Goal: Task Accomplishment & Management: Complete application form

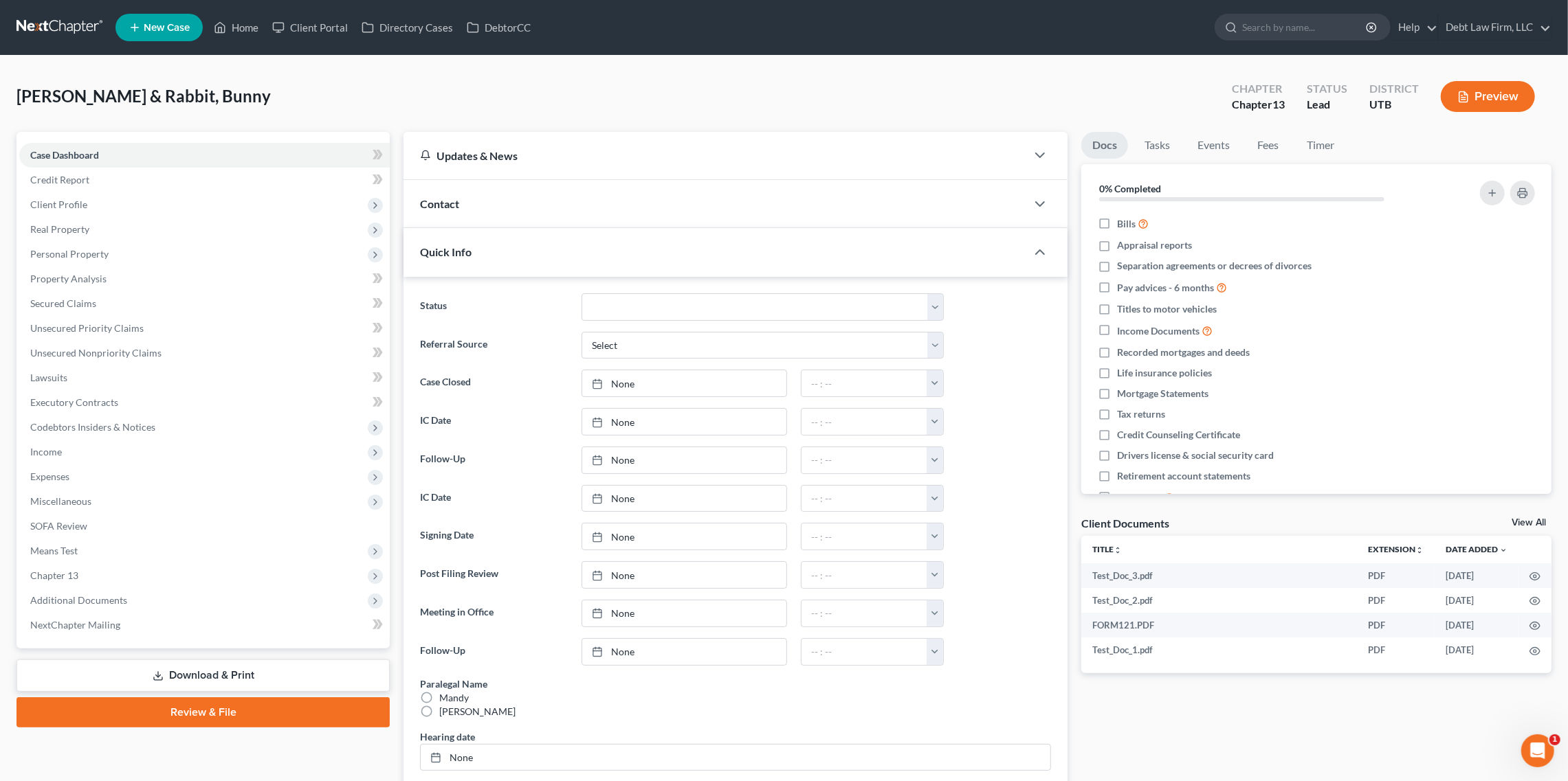
click at [233, 720] on link "Review & File" at bounding box center [203, 712] width 374 height 30
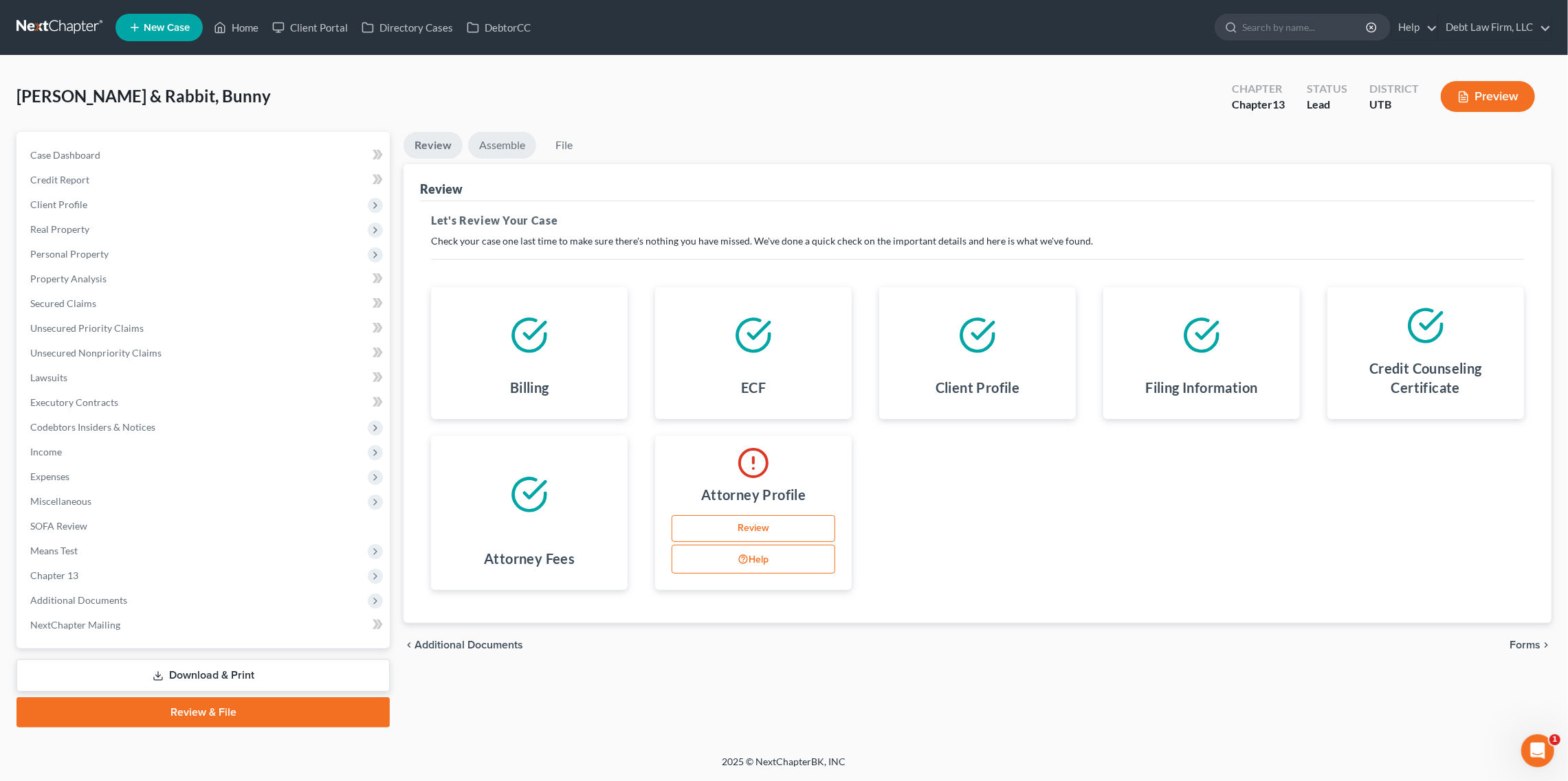
click at [503, 141] on link "Assemble" at bounding box center [502, 145] width 68 height 27
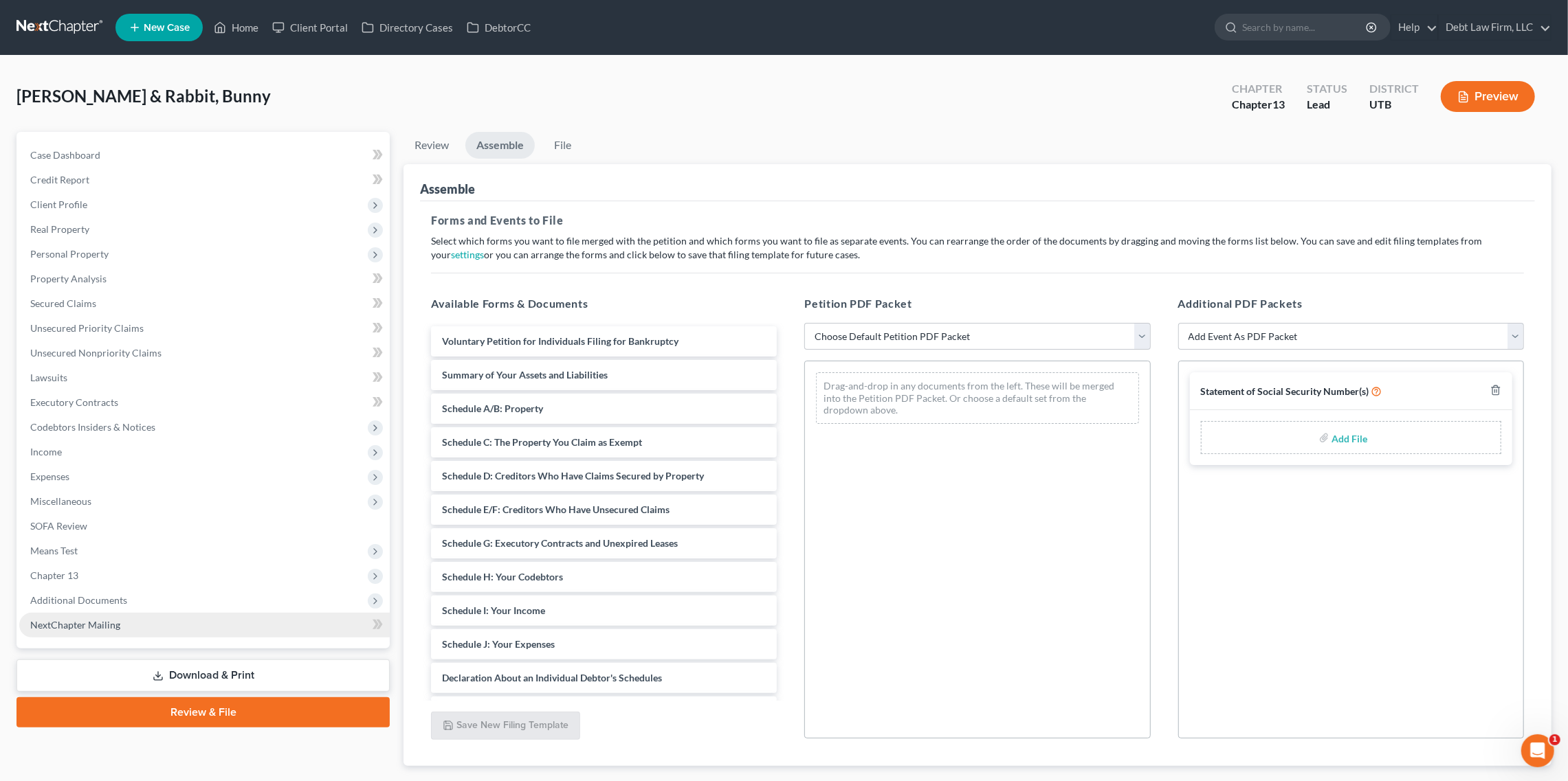
click at [145, 619] on link "NextChapter Mailing" at bounding box center [204, 626] width 371 height 25
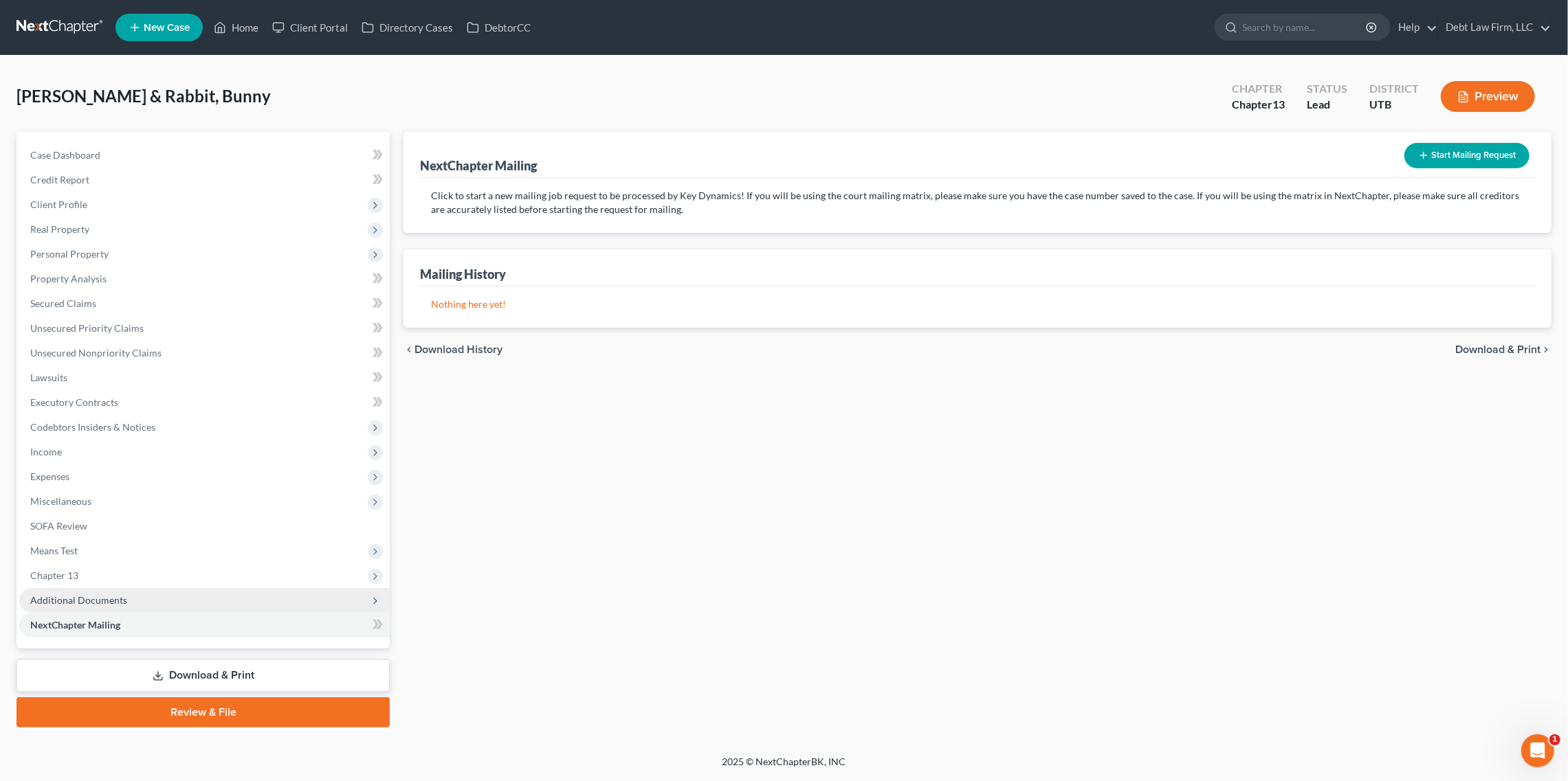
click at [142, 598] on span "Additional Documents" at bounding box center [204, 601] width 371 height 25
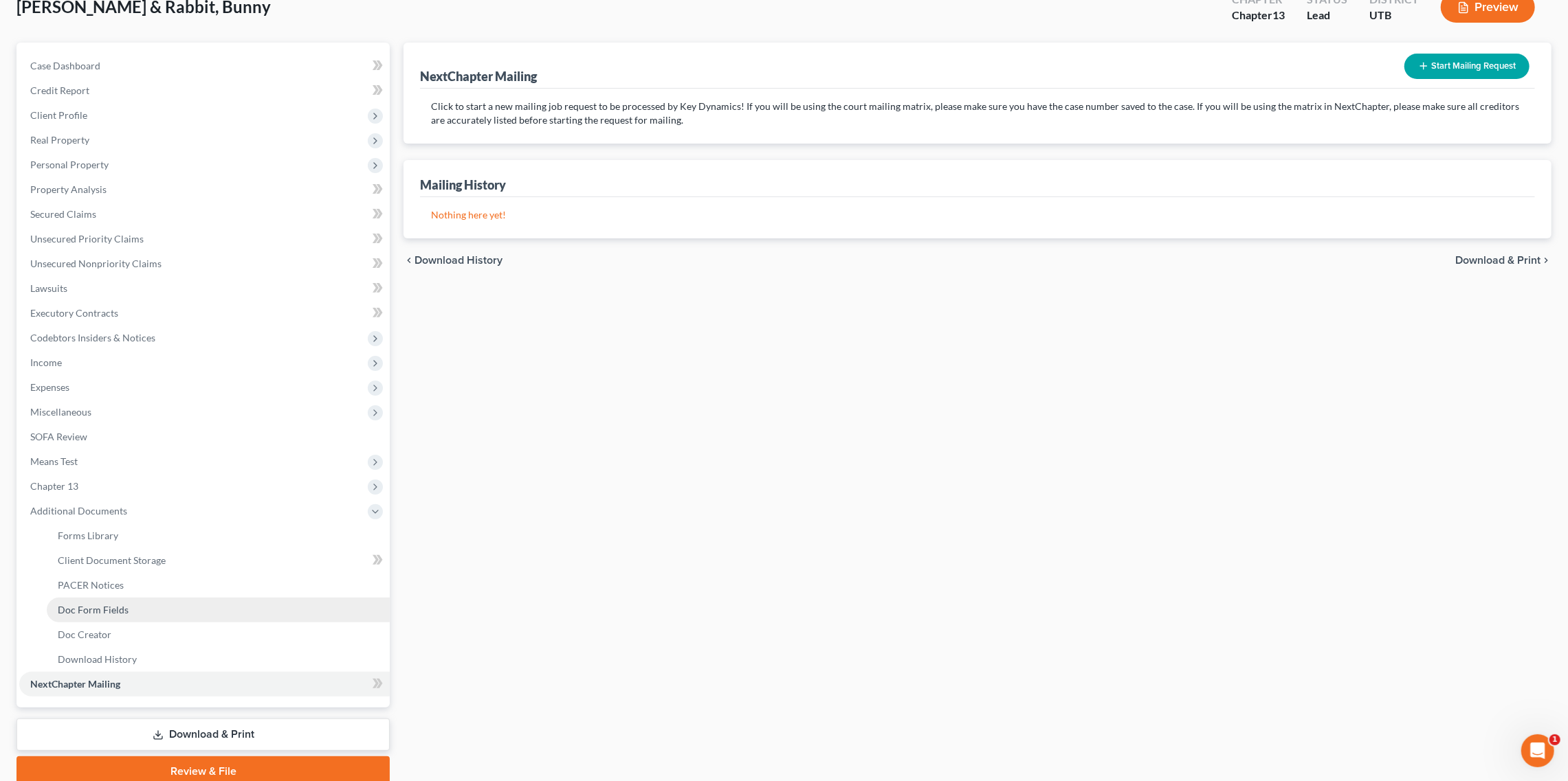
scroll to position [113, 0]
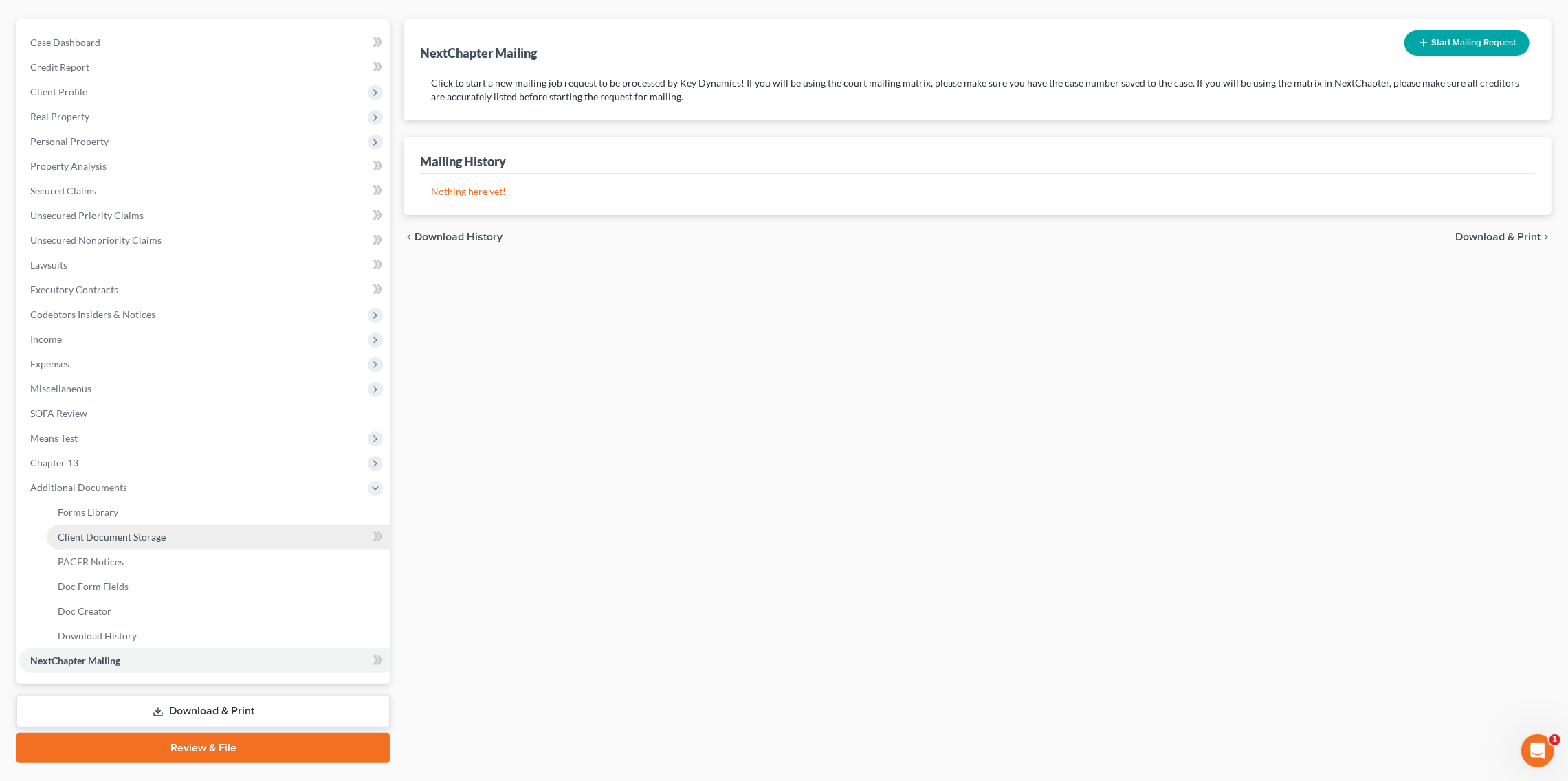
click at [208, 535] on link "Client Document Storage" at bounding box center [217, 537] width 343 height 25
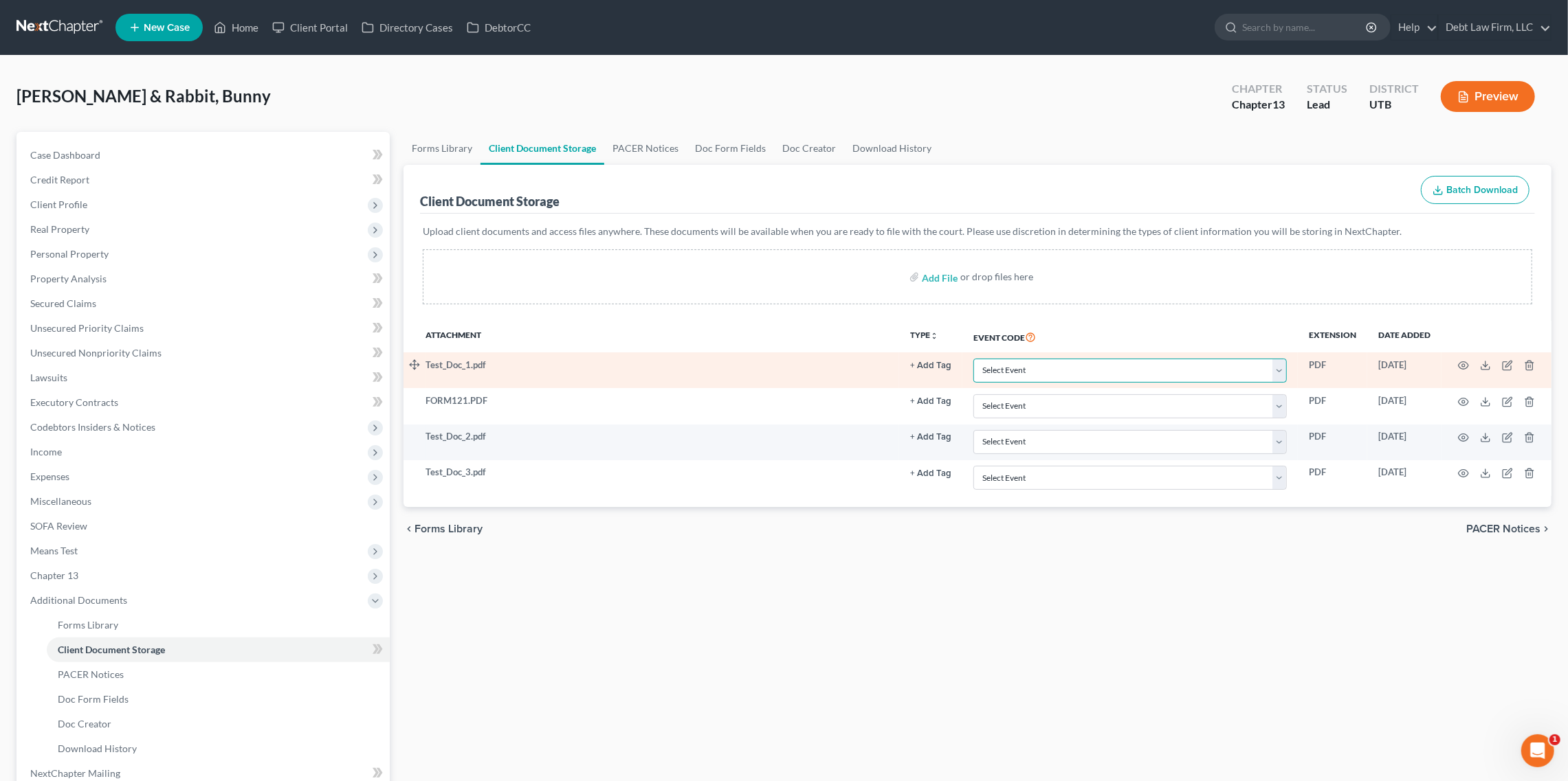
click at [1060, 377] on select "Select Event Affidavit/Declaration Amended Chapter 11 Plan Amended Disclosure S…" at bounding box center [1129, 370] width 313 height 24
select select "32"
click at [975, 359] on select "Select Event Affidavit/Declaration Amended Chapter 11 Plan Amended Disclosure S…" at bounding box center [1129, 370] width 313 height 24
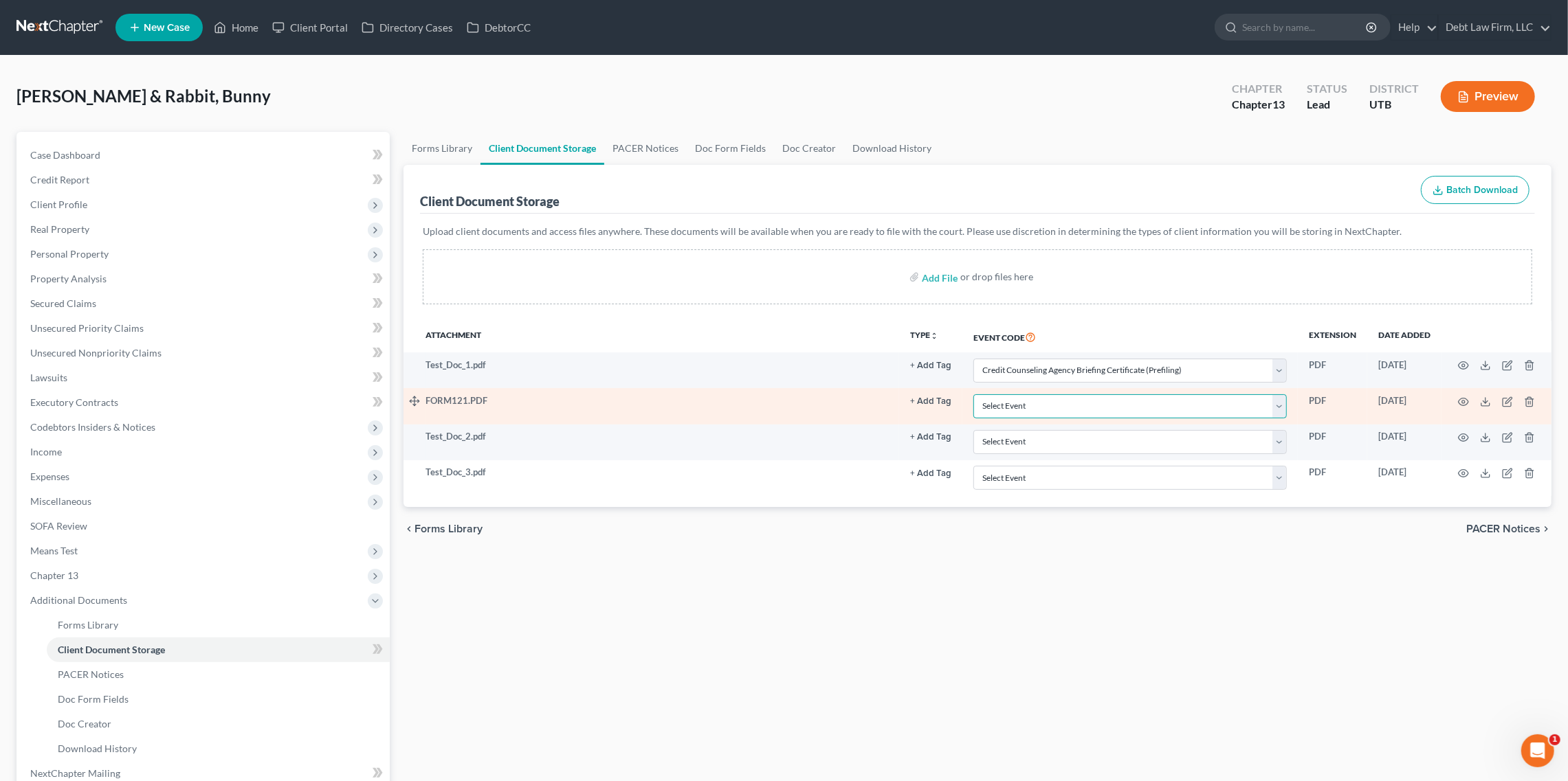
click at [1078, 408] on select "Select Event Affidavit/Declaration Amended Chapter 11 Plan Amended Disclosure S…" at bounding box center [1129, 406] width 313 height 24
click at [1532, 404] on icon "button" at bounding box center [1529, 402] width 6 height 9
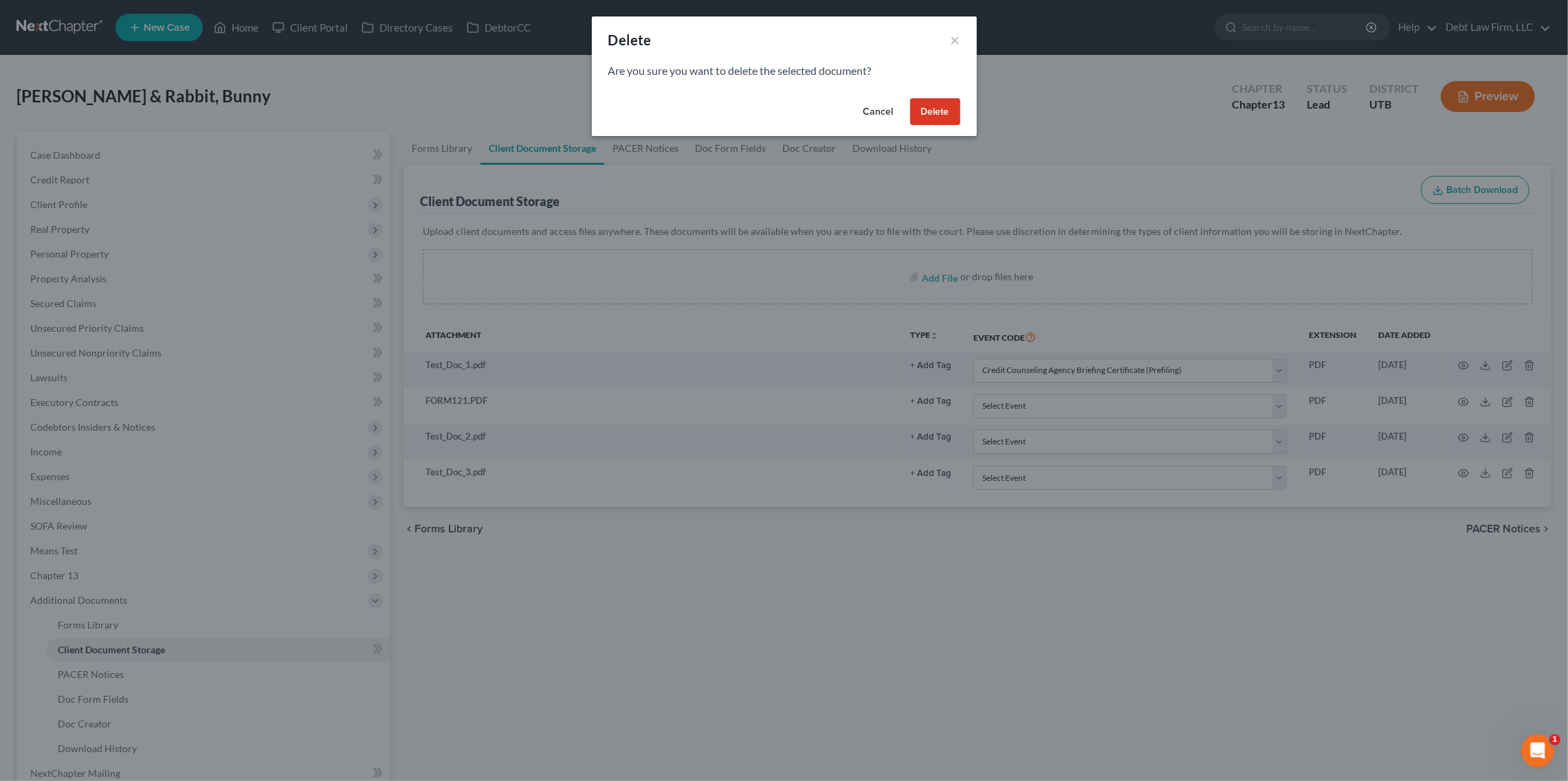
click at [940, 114] on button "Delete" at bounding box center [935, 112] width 50 height 28
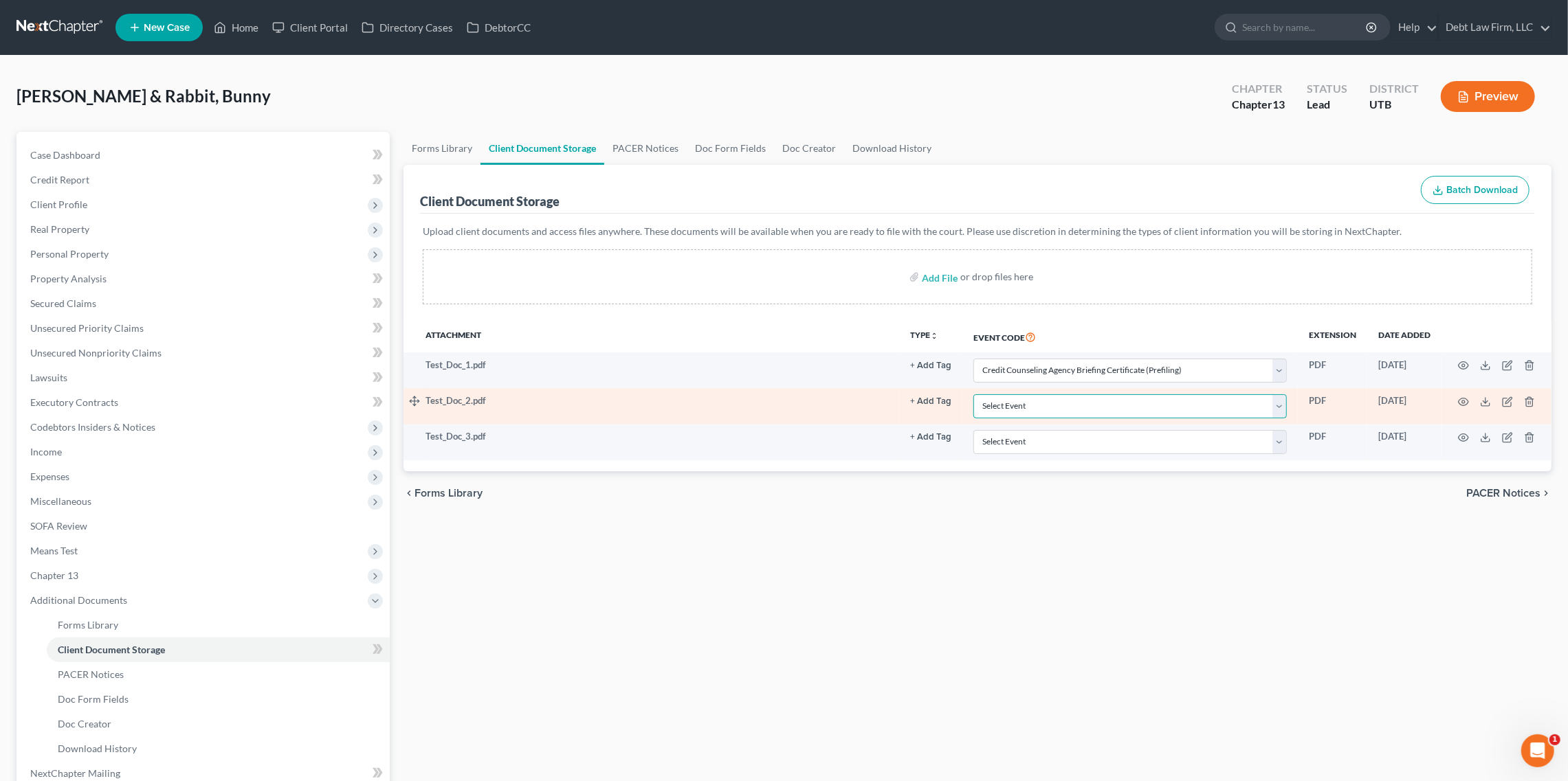
click at [1279, 408] on select "Select Event Affidavit/Declaration Amended Chapter 11 Plan Amended Disclosure S…" at bounding box center [1129, 406] width 313 height 24
select select "32"
click at [975, 394] on select "Select Event Affidavit/Declaration Amended Chapter 11 Plan Amended Disclosure S…" at bounding box center [1129, 406] width 313 height 24
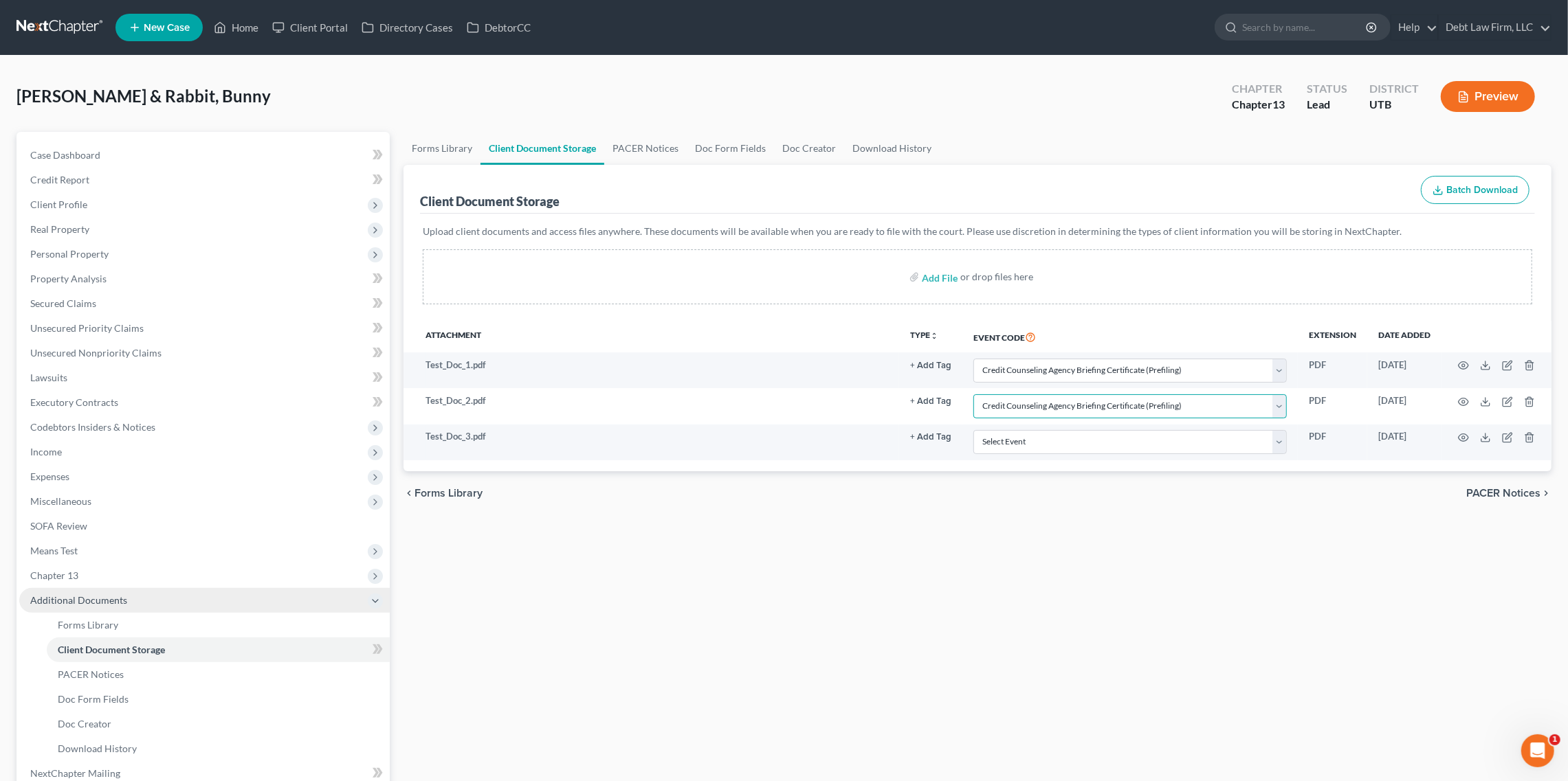
scroll to position [102, 0]
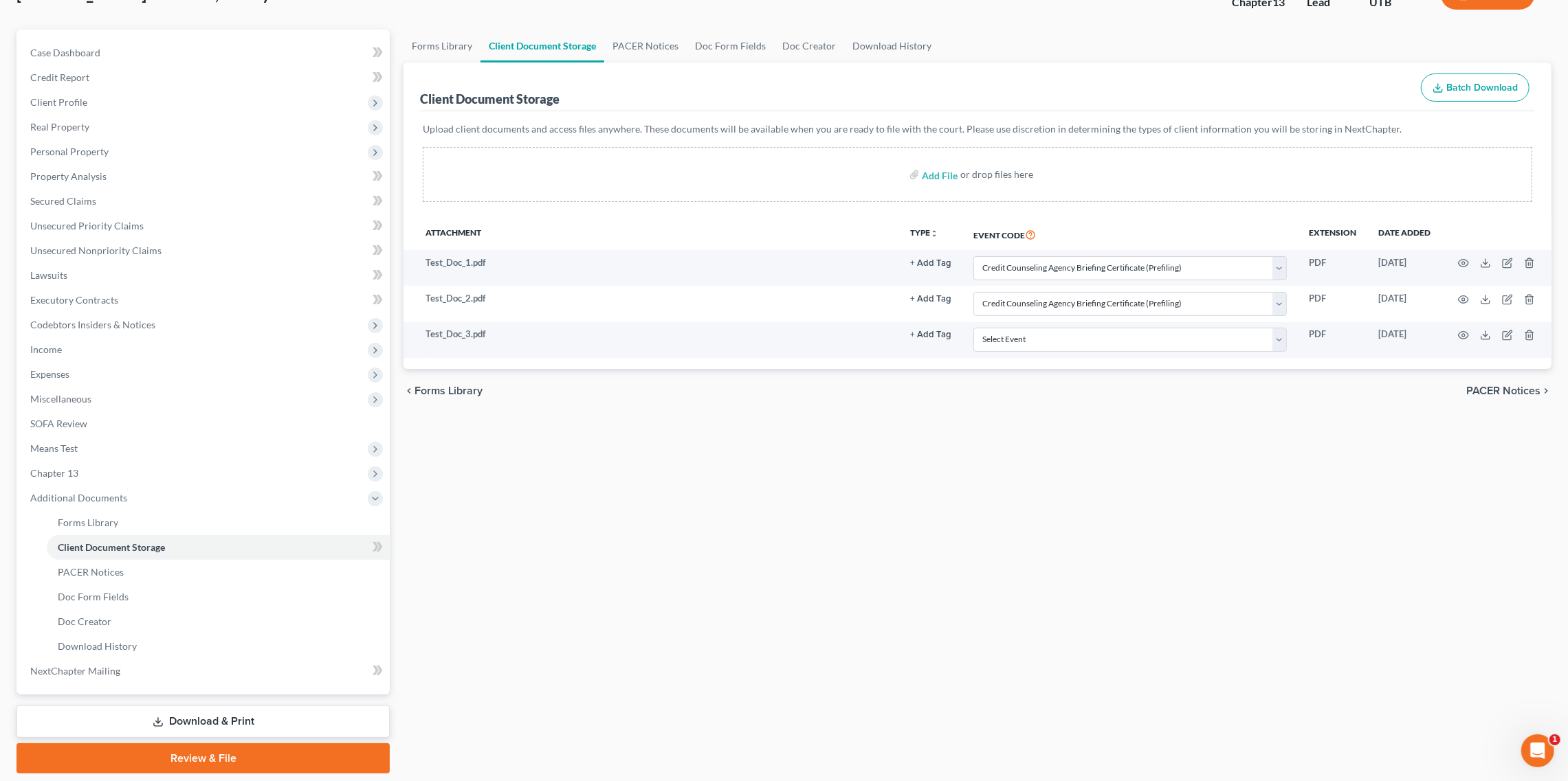
click at [178, 755] on link "Review & File" at bounding box center [203, 758] width 374 height 30
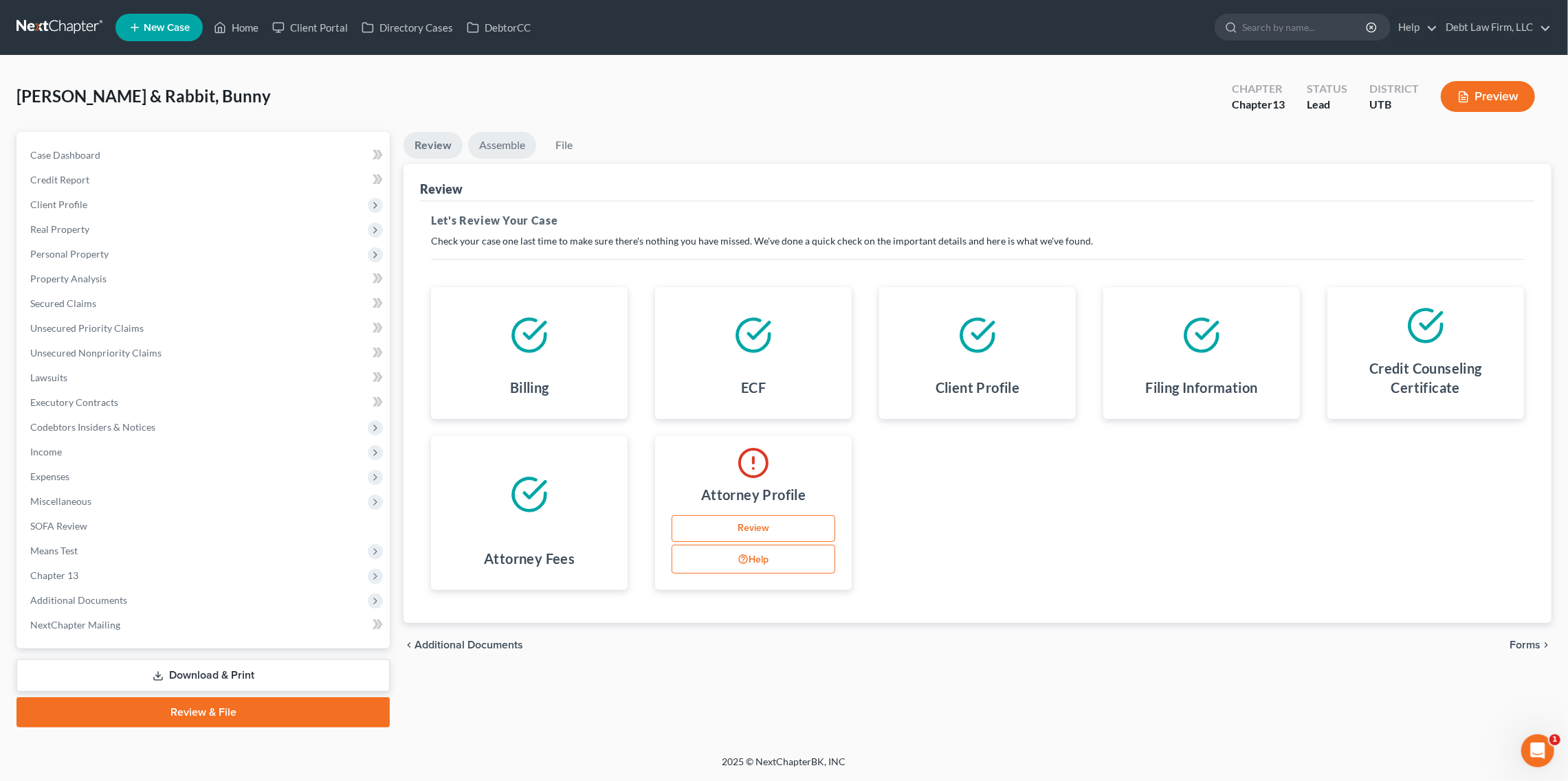
click at [515, 144] on link "Assemble" at bounding box center [502, 145] width 68 height 27
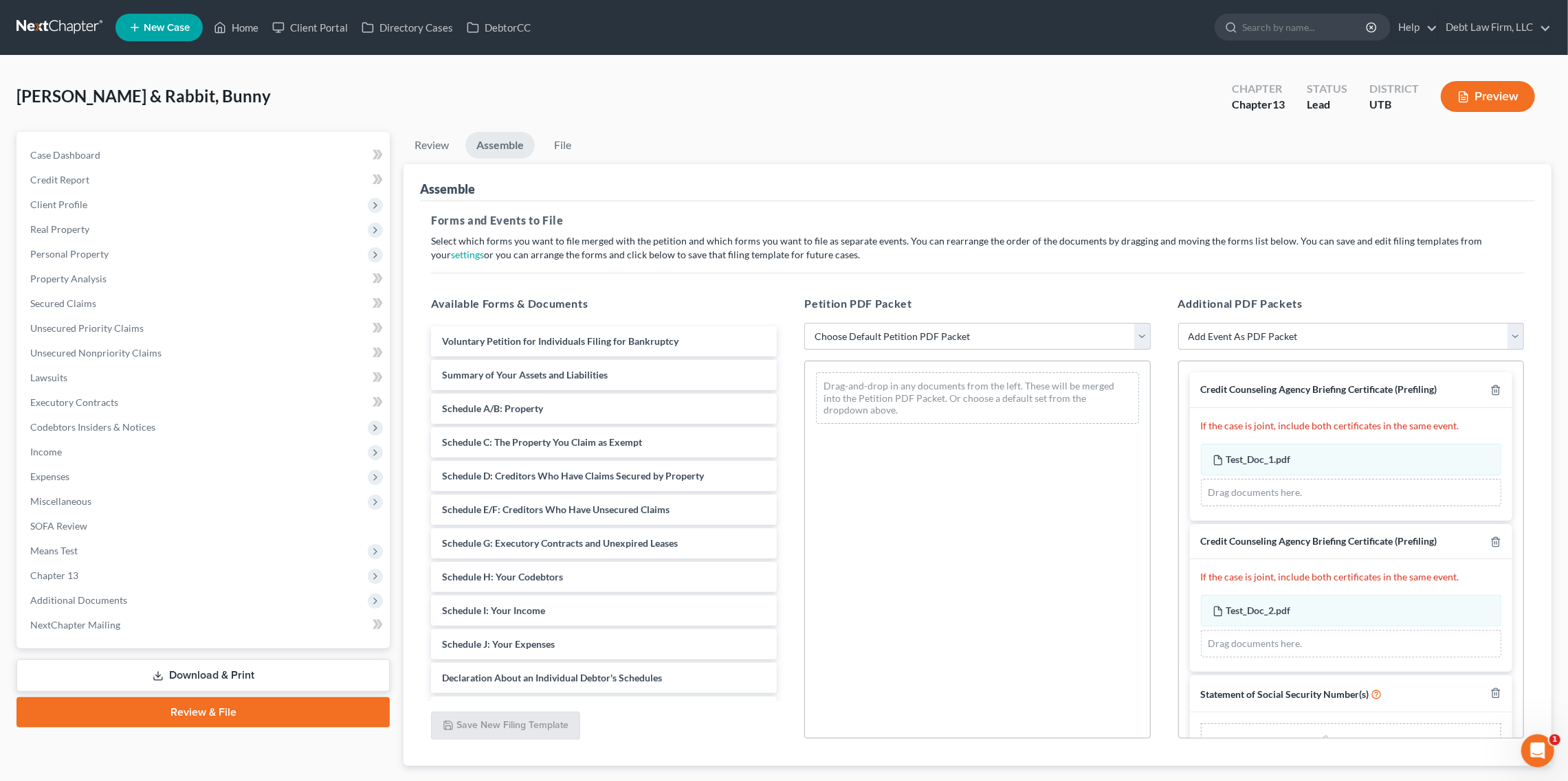
scroll to position [1, 0]
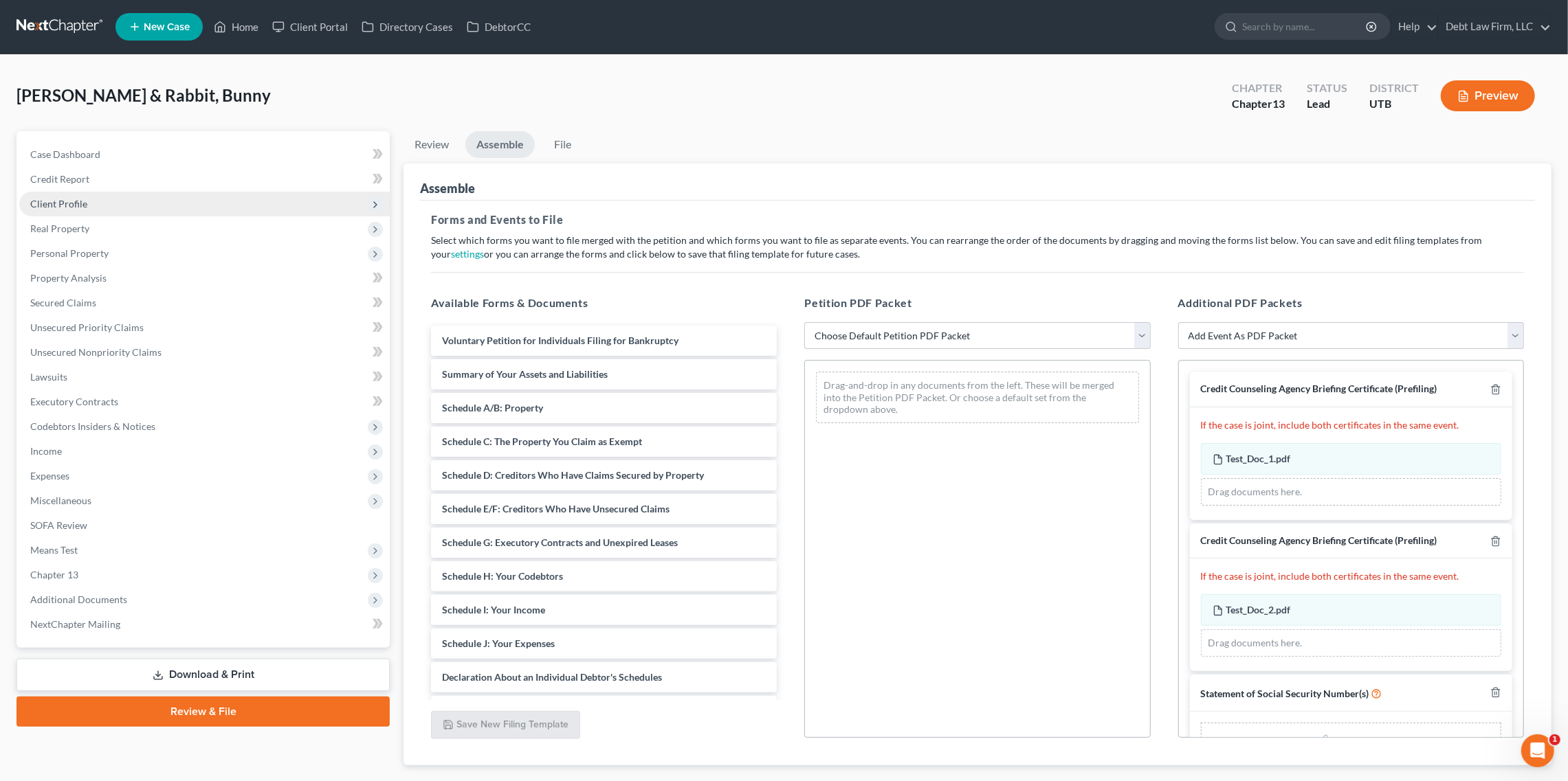
click at [234, 198] on span "Client Profile" at bounding box center [204, 204] width 371 height 25
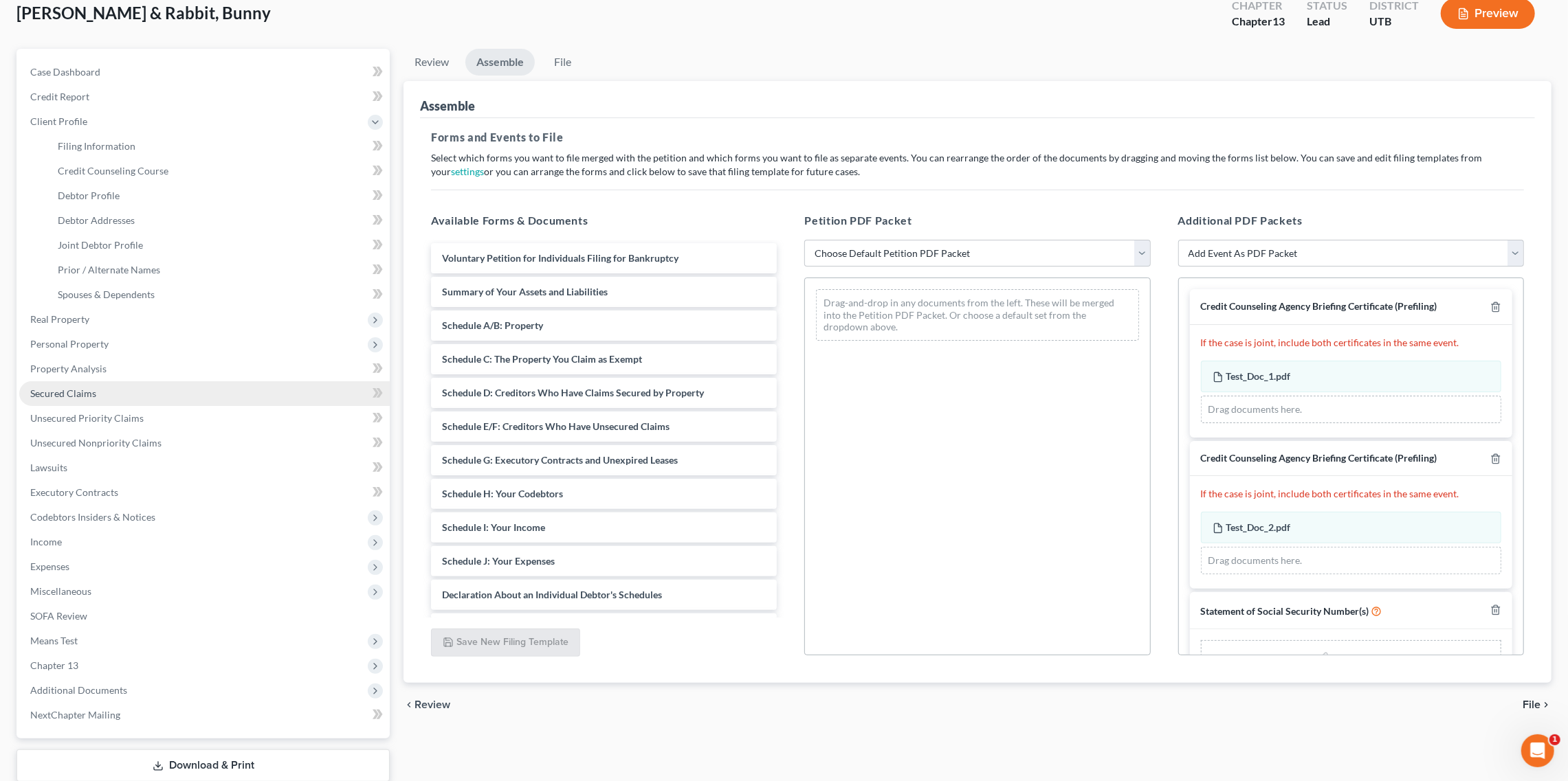
scroll to position [0, 0]
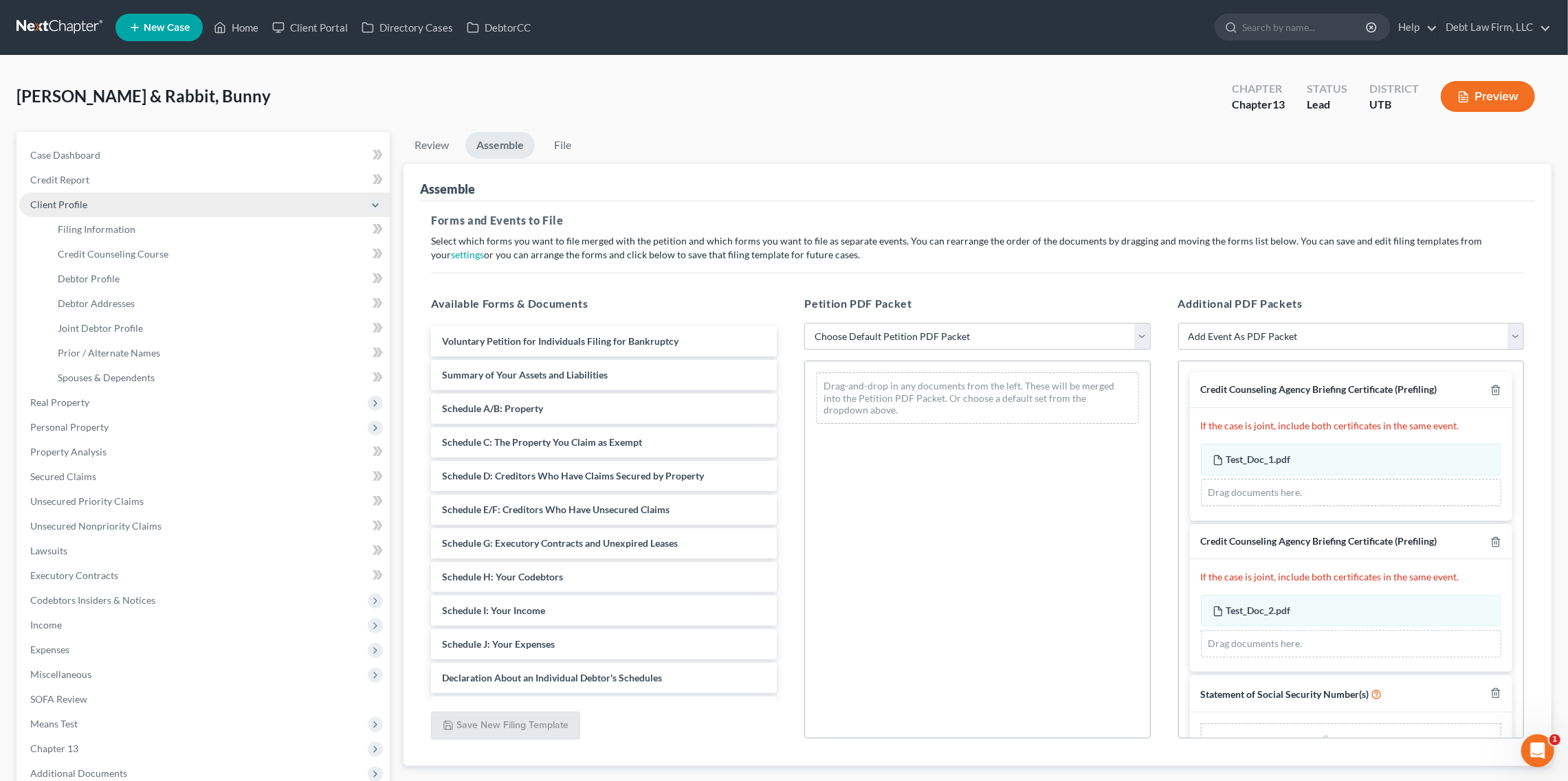
click at [262, 207] on span "Client Profile" at bounding box center [204, 205] width 371 height 25
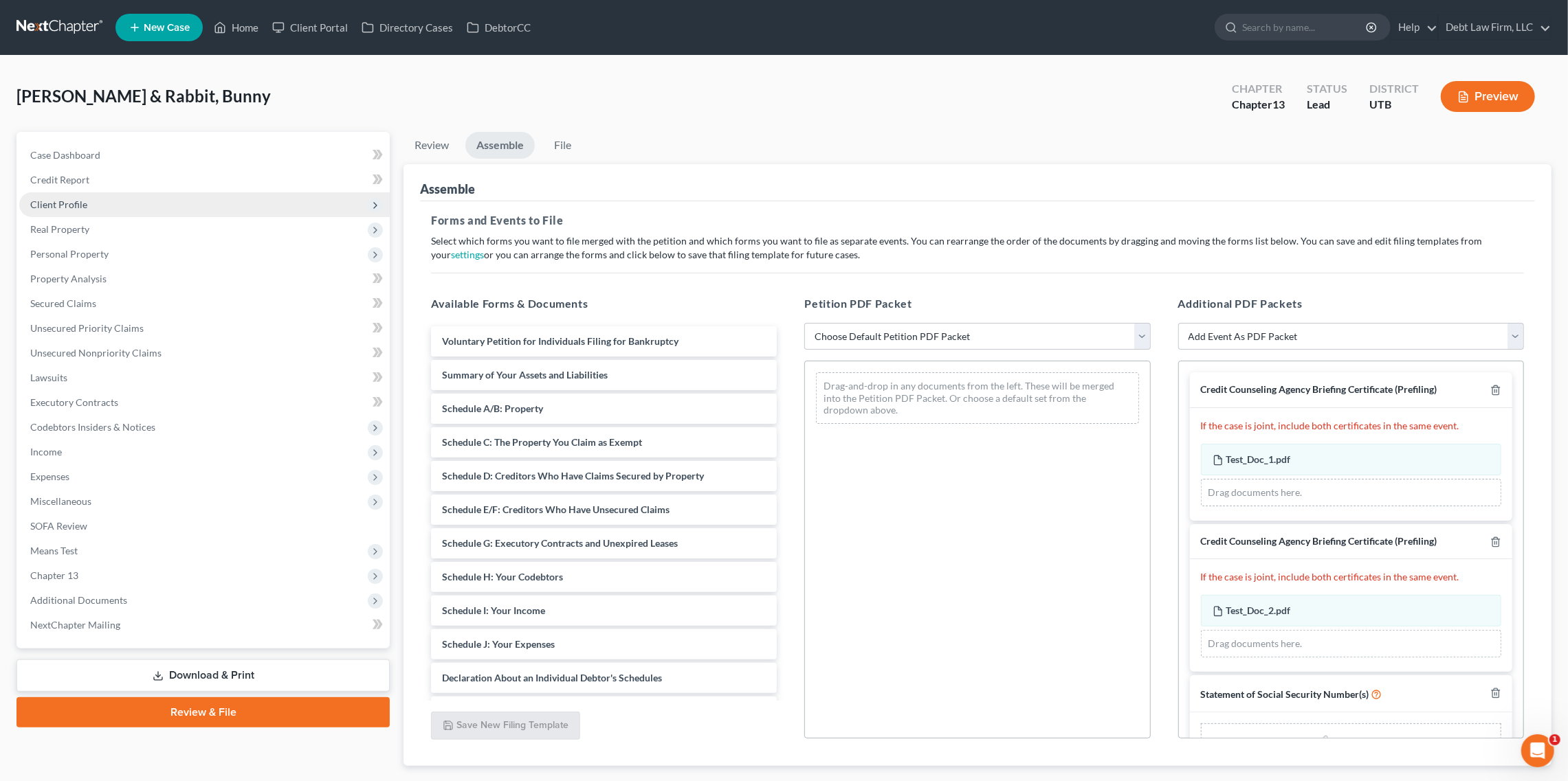
click at [262, 213] on span "Client Profile" at bounding box center [204, 205] width 371 height 25
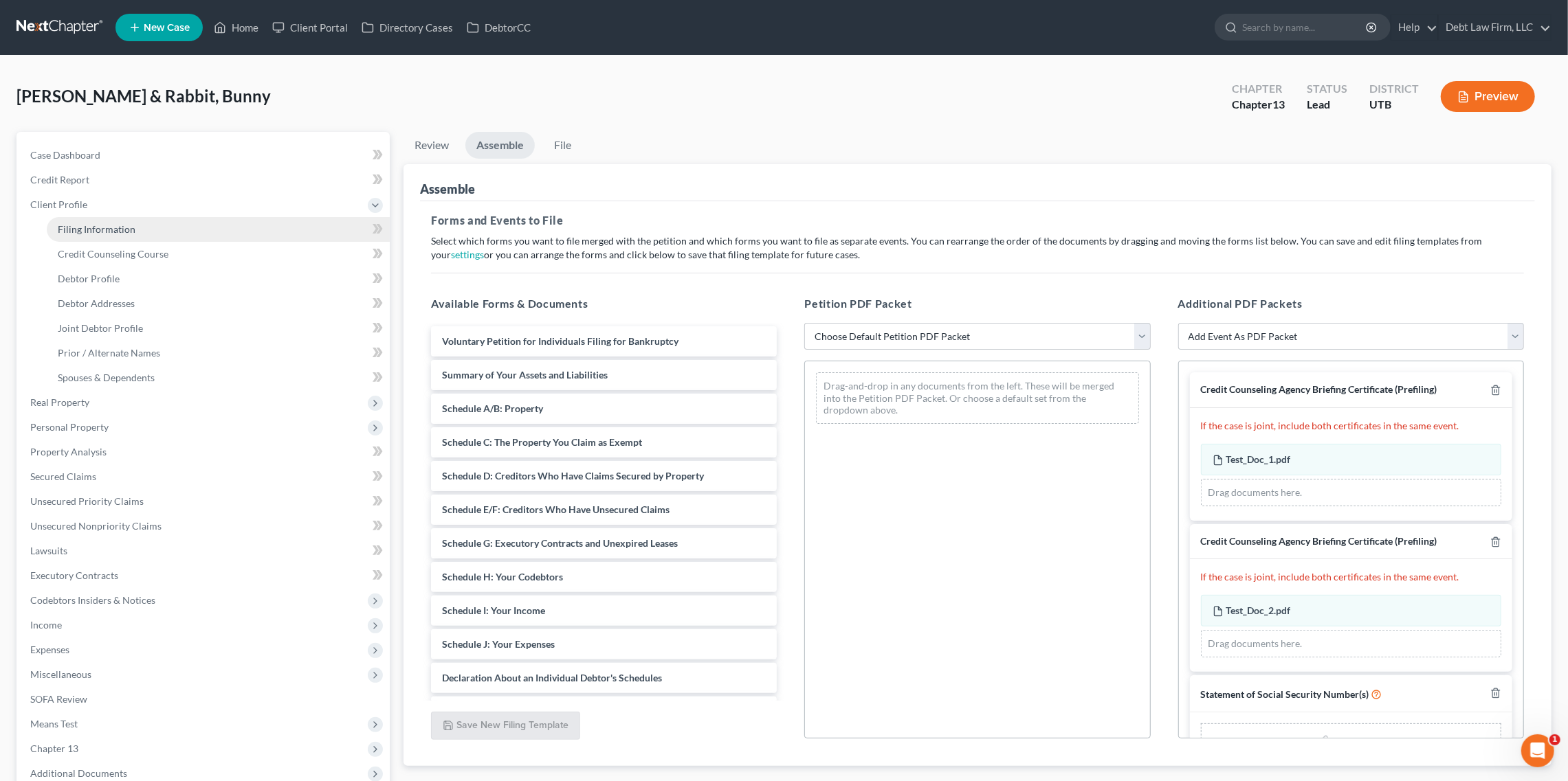
click at [264, 223] on link "Filing Information" at bounding box center [217, 230] width 343 height 25
select select "1"
select select "3"
select select "36"
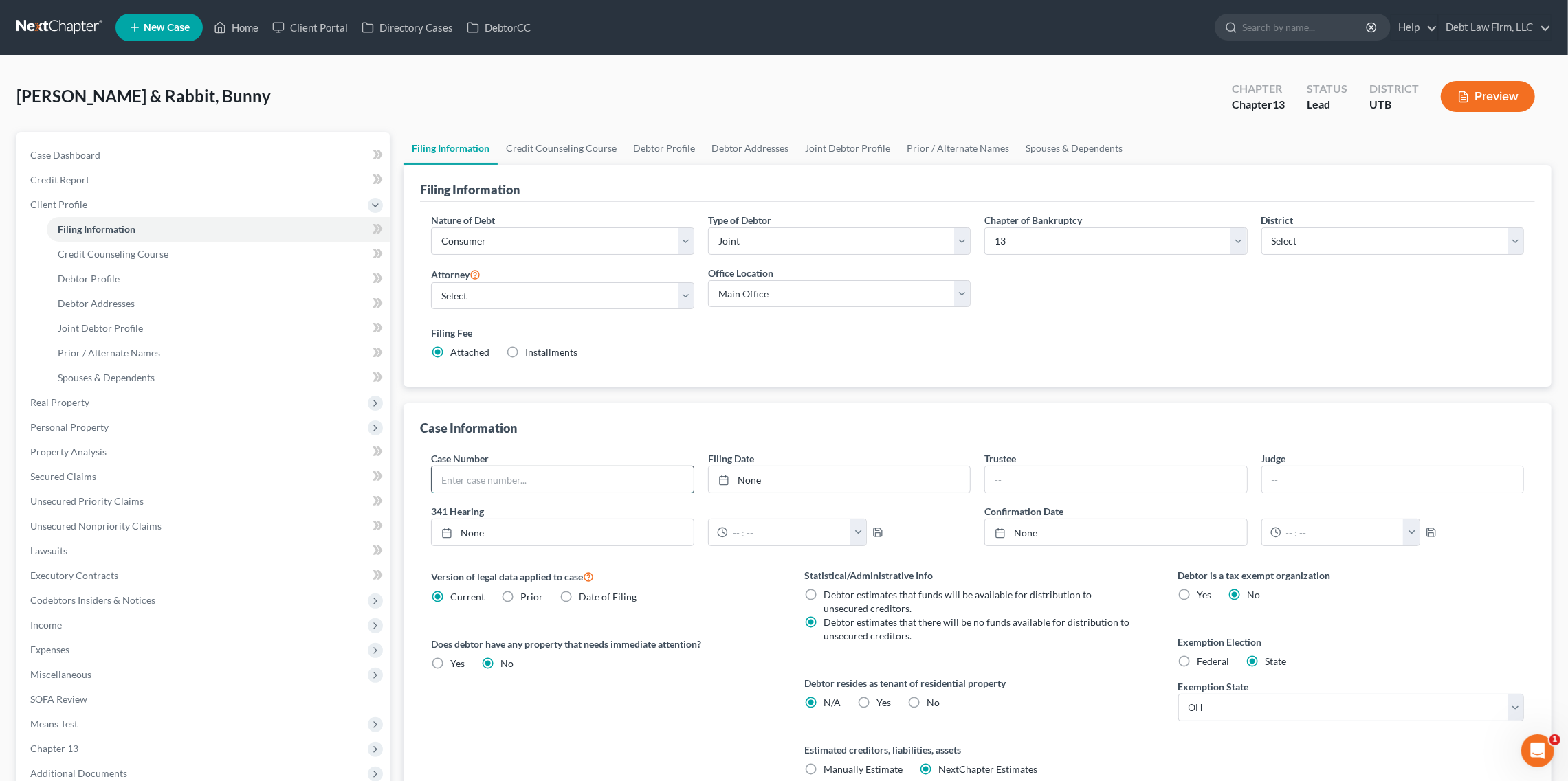
click at [546, 488] on input "text" at bounding box center [562, 479] width 261 height 26
type input "12332"
click at [244, 151] on link "Case Dashboard" at bounding box center [204, 155] width 371 height 25
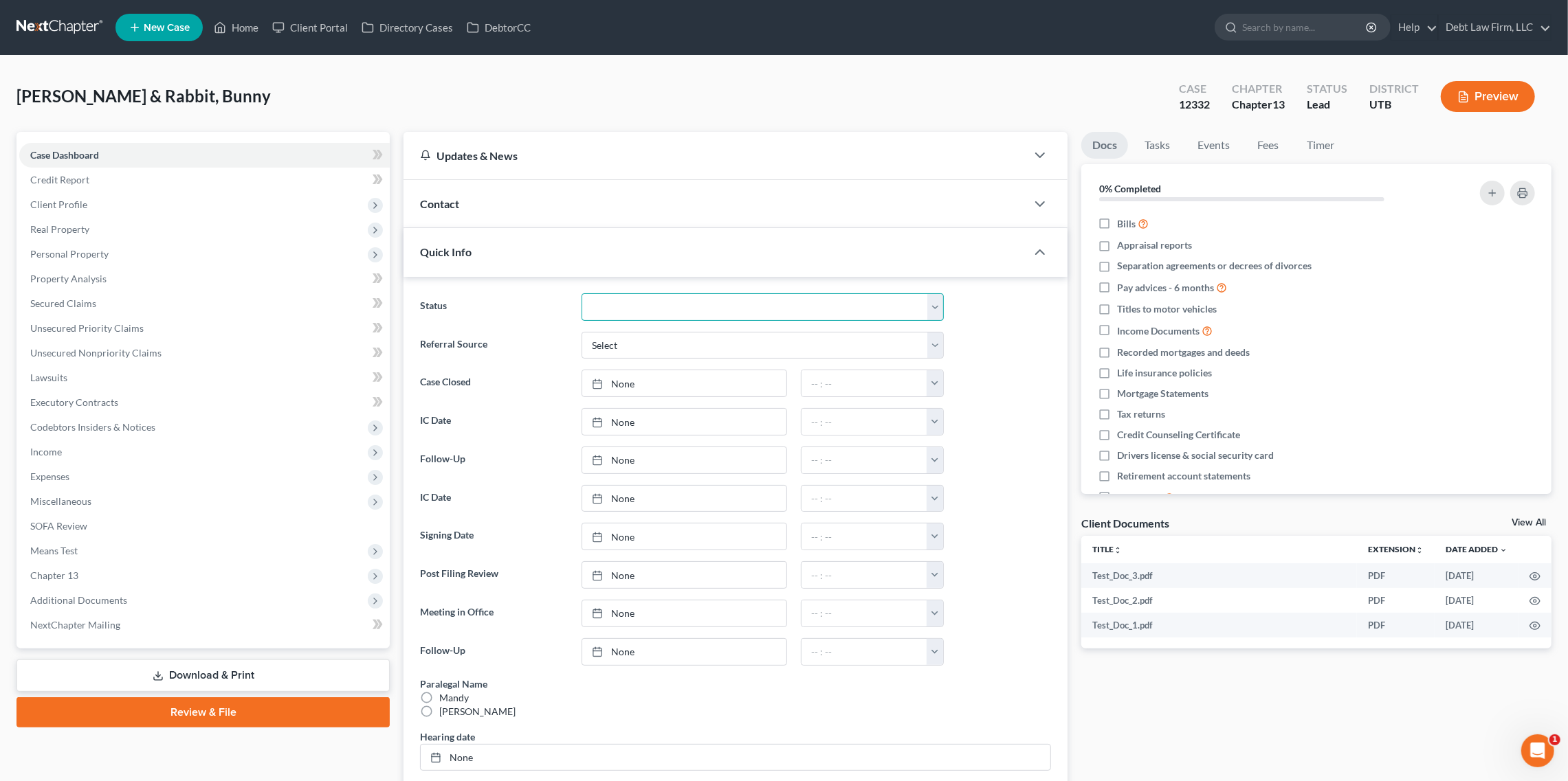
click at [670, 312] on select "Closed Deceased Discharged Discharged & Reported Discharge Litigation Dismissal…" at bounding box center [763, 307] width 362 height 28
select select "8"
click at [582, 293] on select "Closed Deceased Discharged Discharged & Reported Discharge Litigation Dismissal…" at bounding box center [763, 307] width 362 height 28
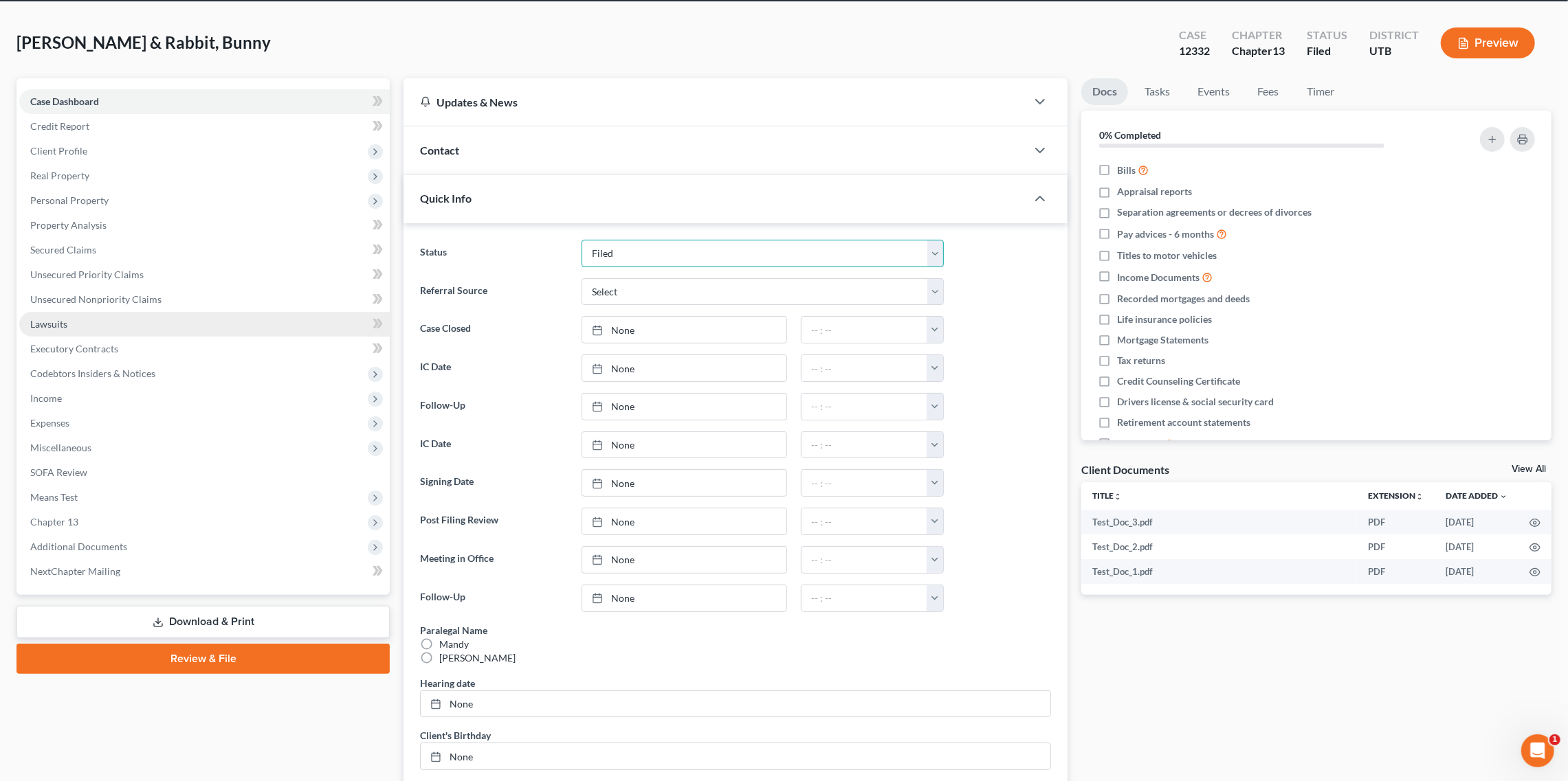
scroll to position [78, 0]
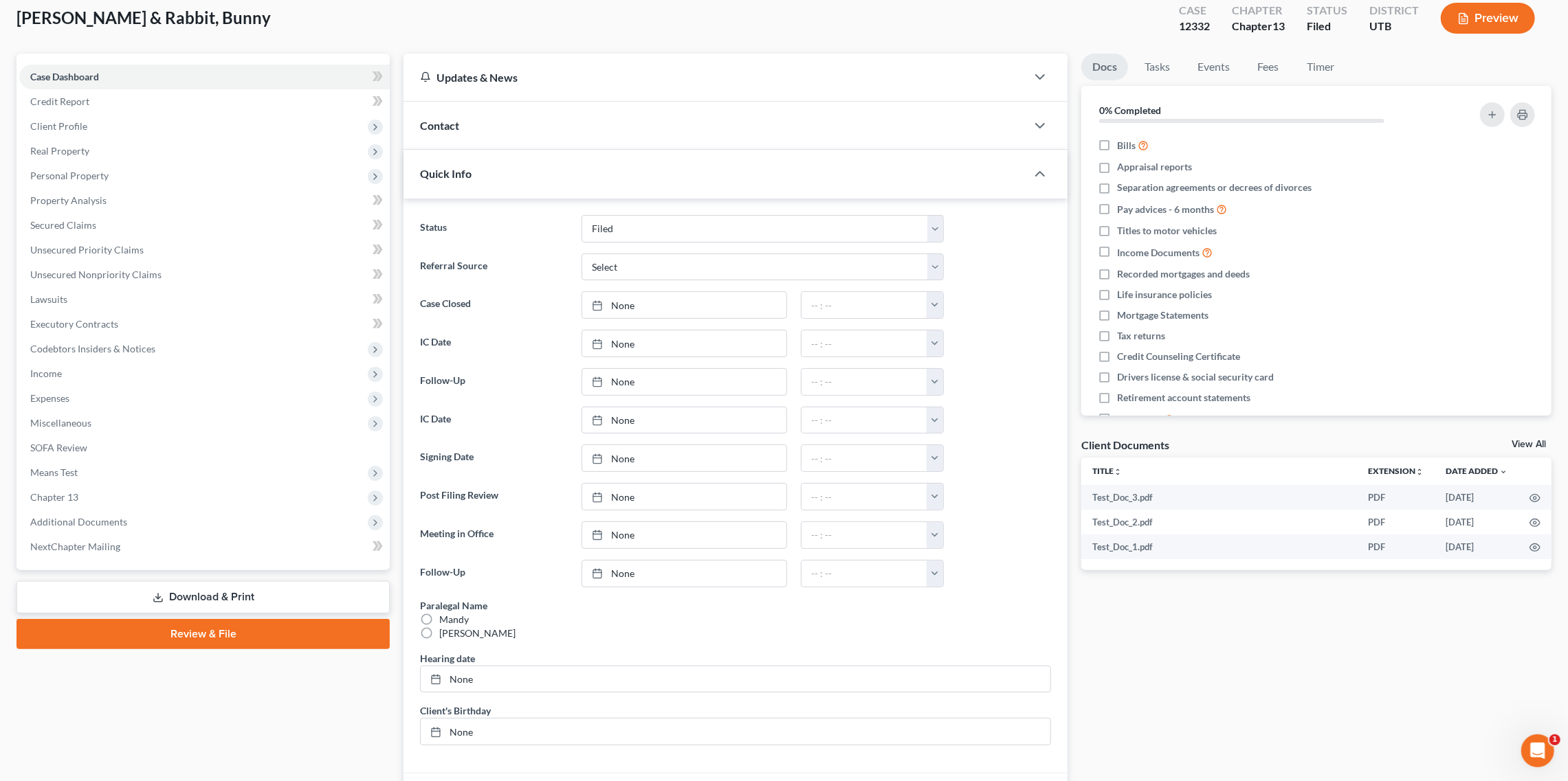
click at [272, 639] on link "Review & File" at bounding box center [203, 634] width 374 height 30
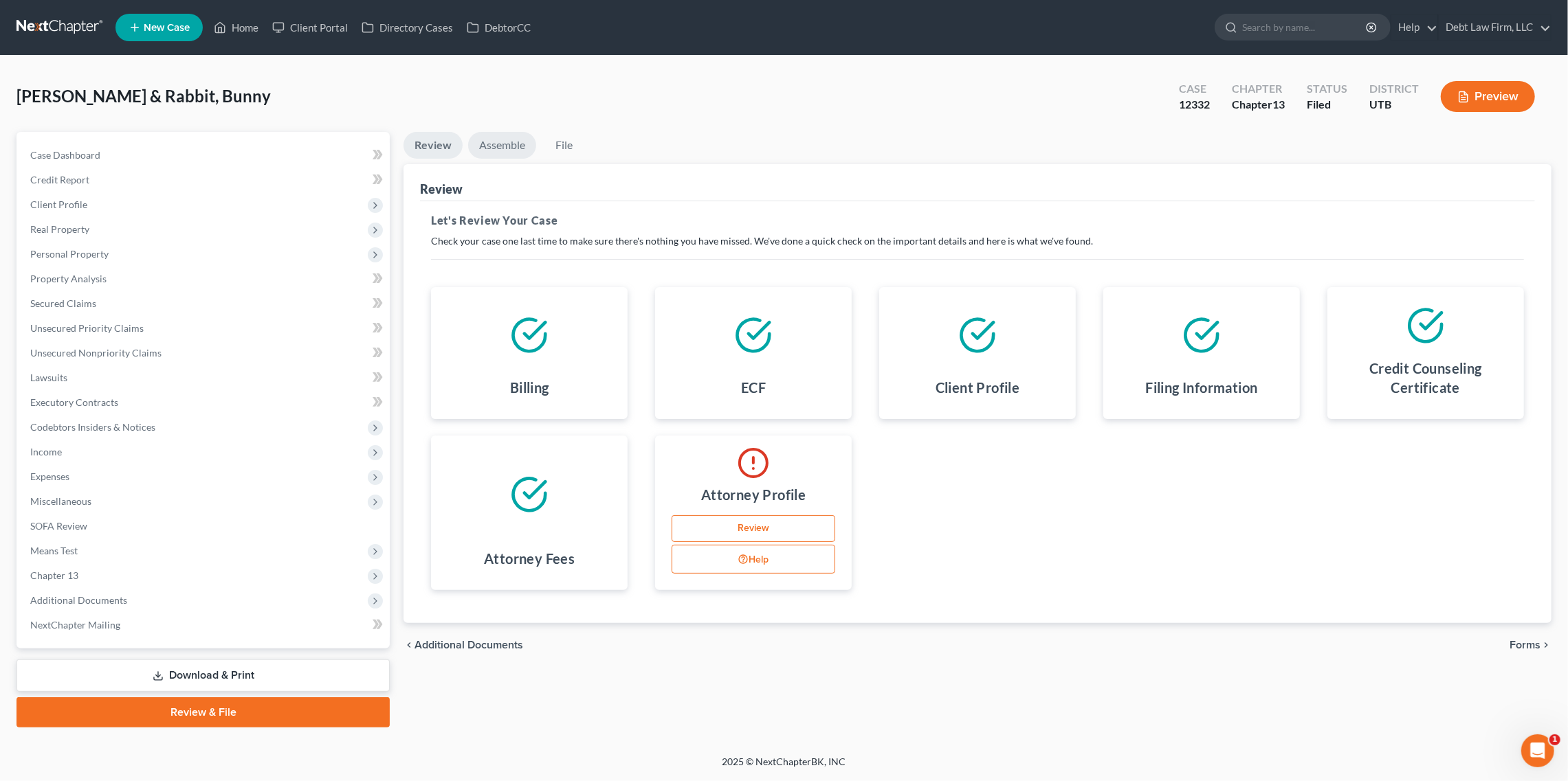
click at [512, 148] on link "Assemble" at bounding box center [502, 145] width 68 height 27
click at [501, 149] on link "Assemble" at bounding box center [502, 145] width 68 height 27
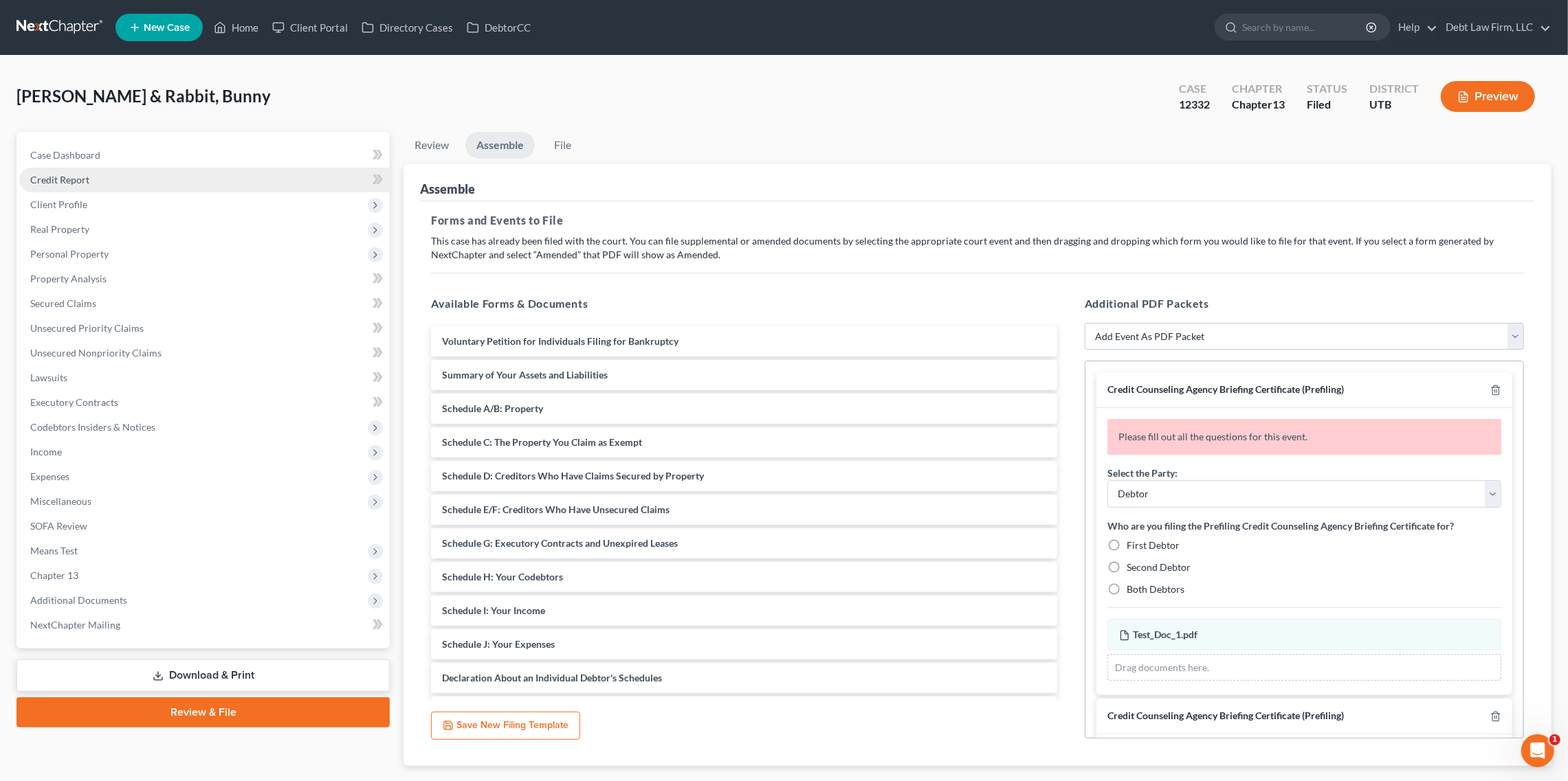
click at [167, 176] on link "Credit Report" at bounding box center [204, 180] width 371 height 25
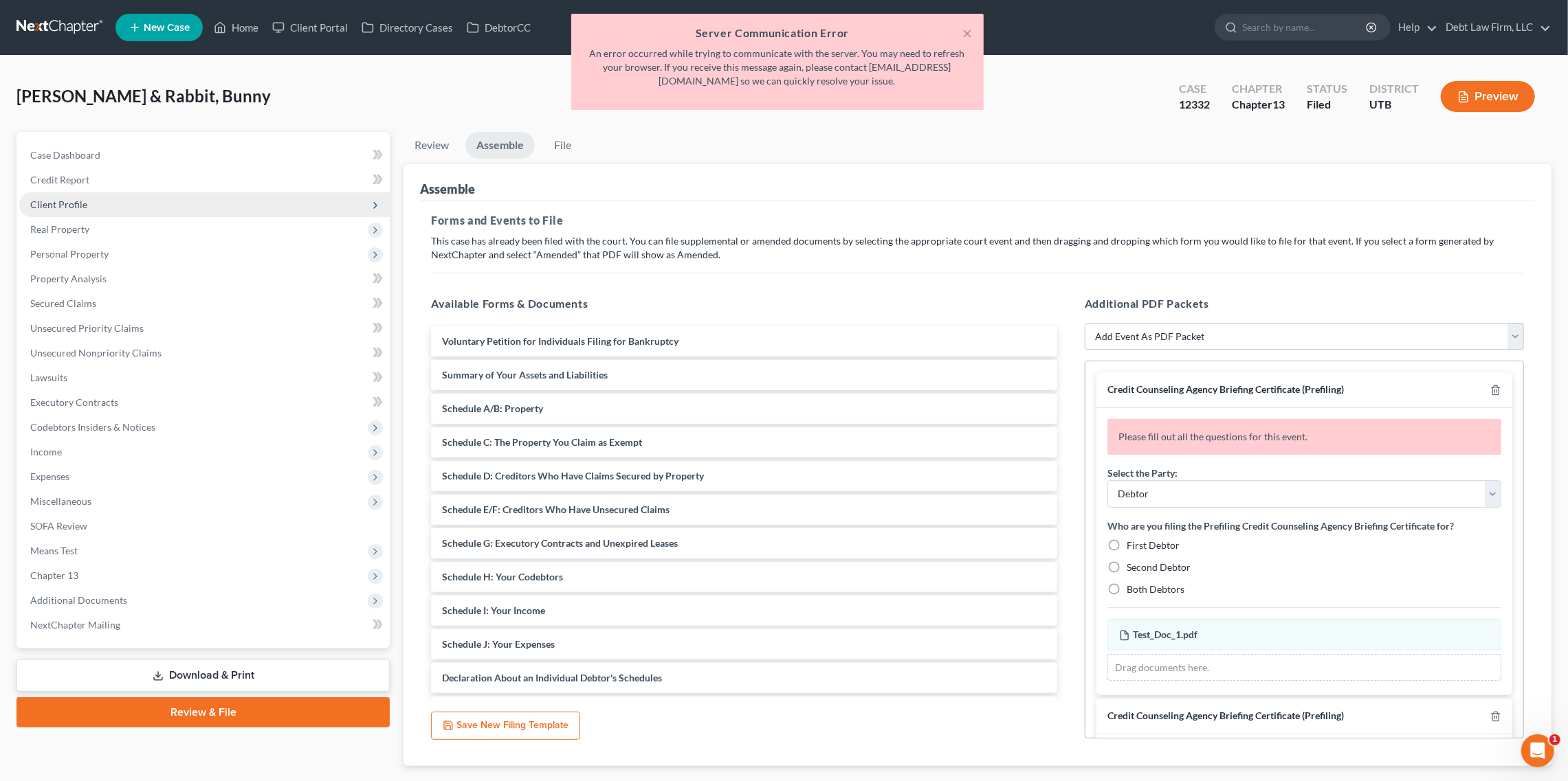
click at [166, 194] on span "Client Profile" at bounding box center [204, 205] width 371 height 25
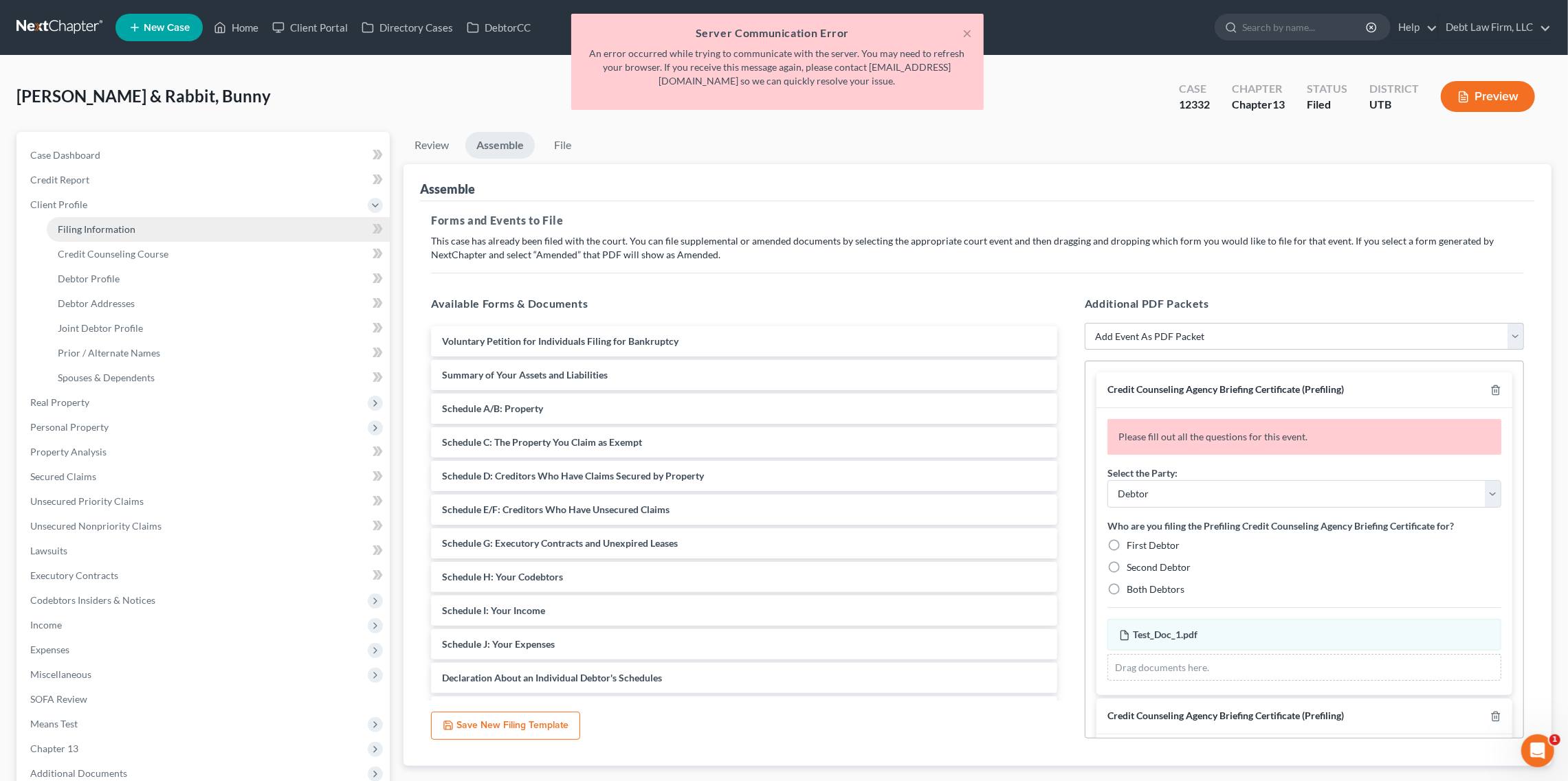
click at [182, 217] on link "Filing Information" at bounding box center [217, 230] width 343 height 25
select select "1"
select select "3"
select select "36"
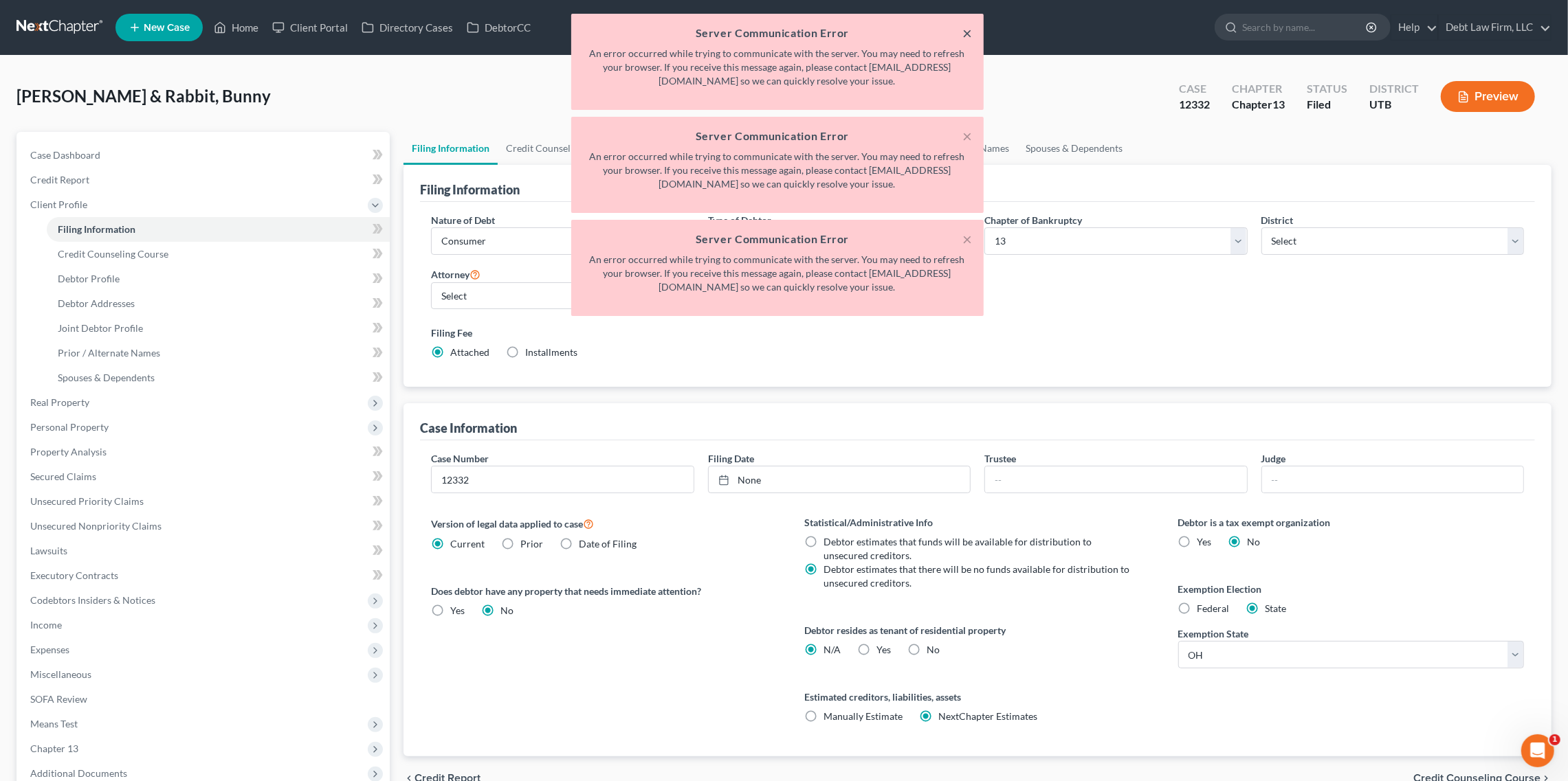
click at [971, 39] on button "×" at bounding box center [968, 32] width 9 height 16
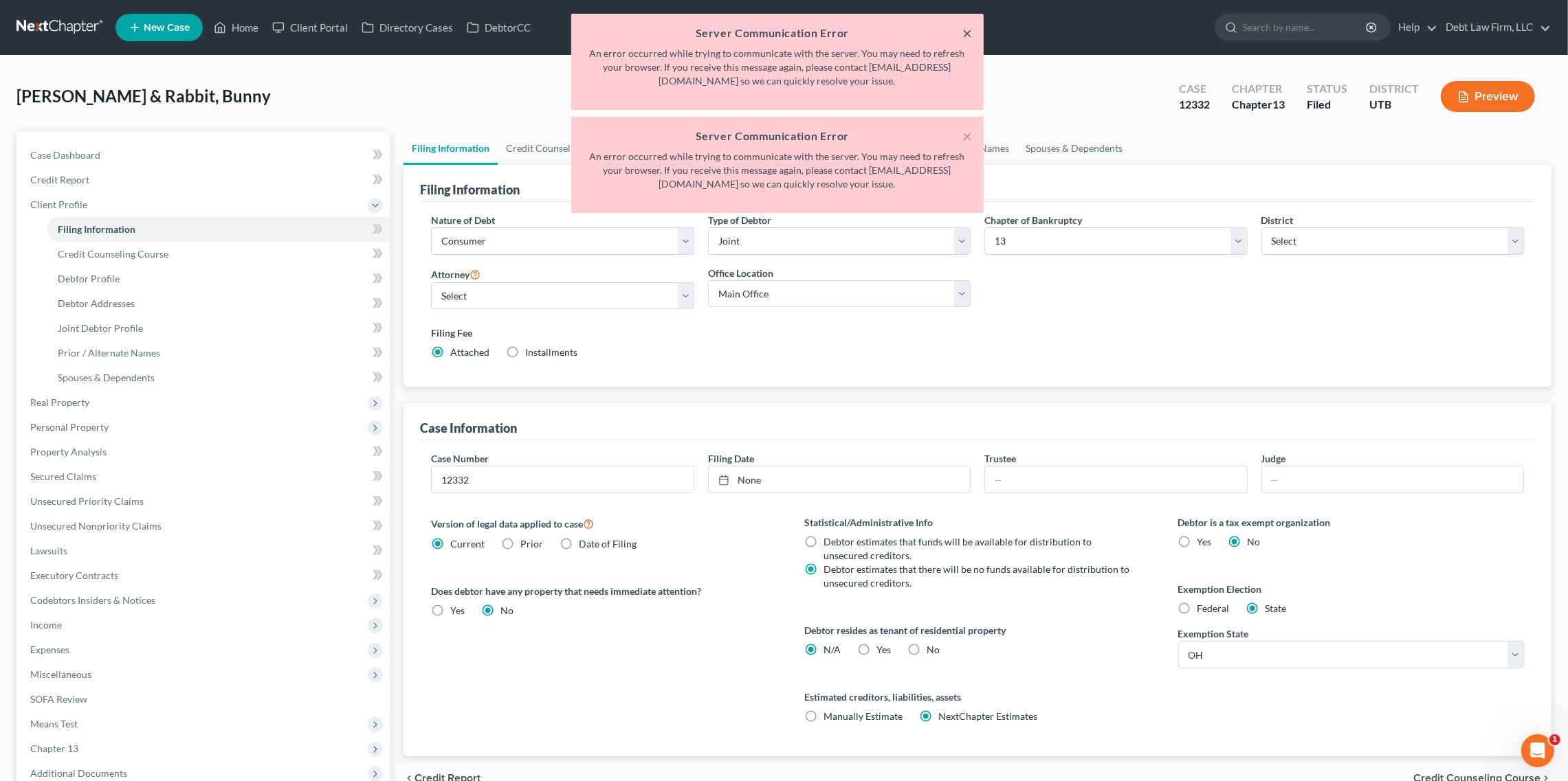
click at [971, 39] on button "×" at bounding box center [968, 32] width 9 height 16
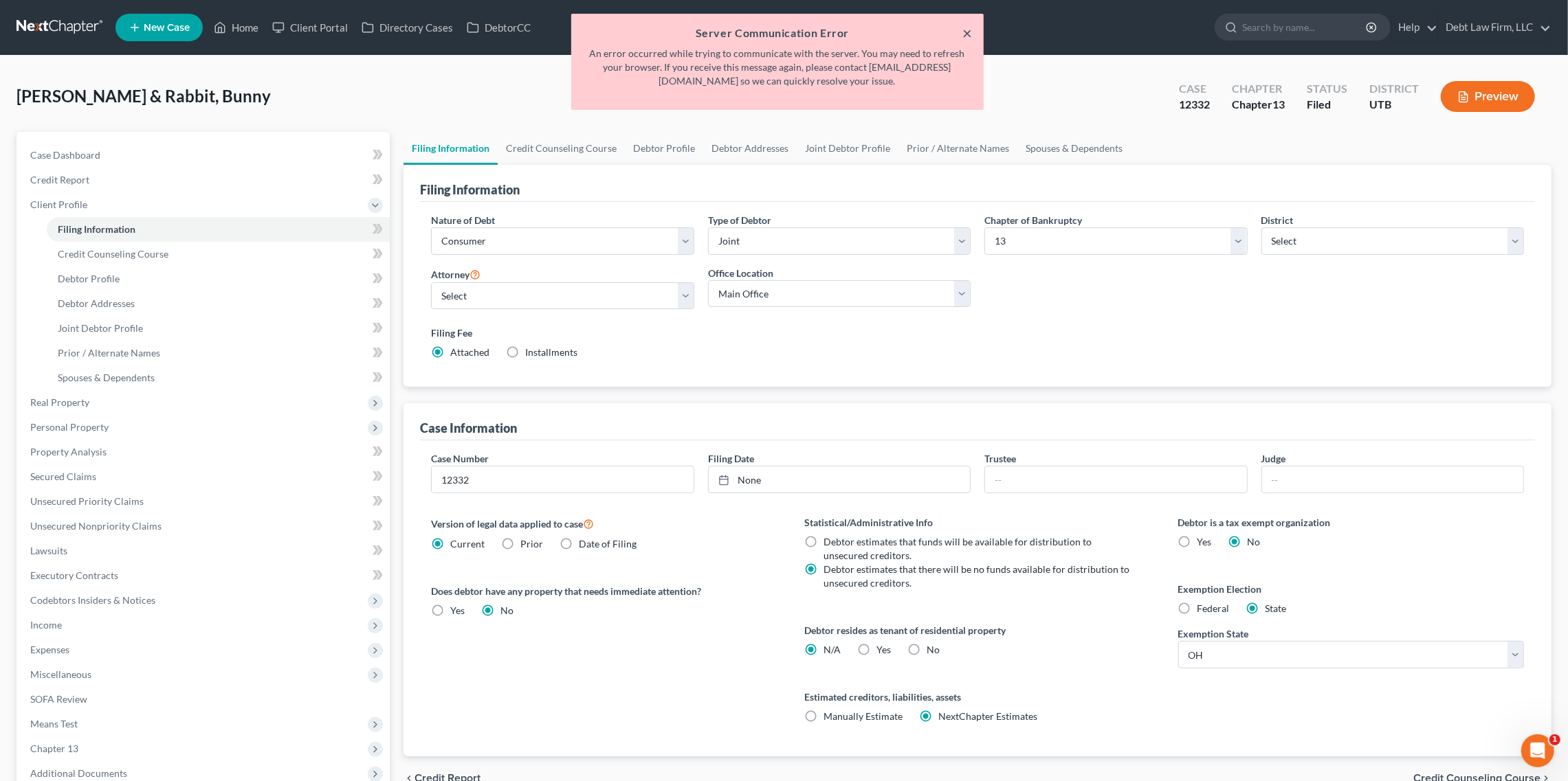
click at [971, 39] on button "×" at bounding box center [968, 32] width 9 height 16
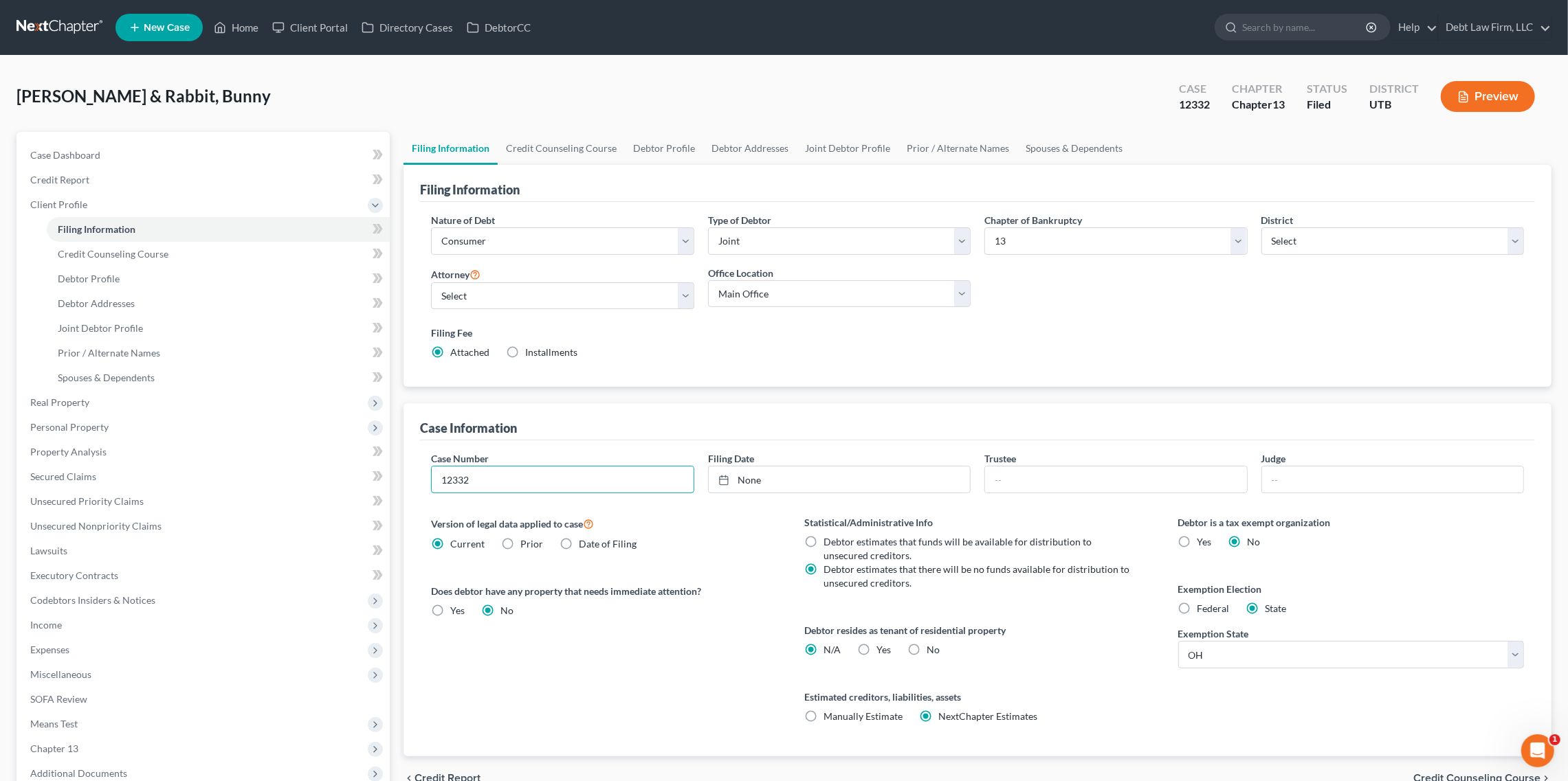
drag, startPoint x: 627, startPoint y: 478, endPoint x: 405, endPoint y: 469, distance: 222.2
click at [405, 469] on div "Case Information Case Number 12332 Filing Date None close Date Time chevron_lef…" at bounding box center [978, 580] width 1148 height 353
click at [237, 155] on link "Case Dashboard" at bounding box center [204, 155] width 371 height 25
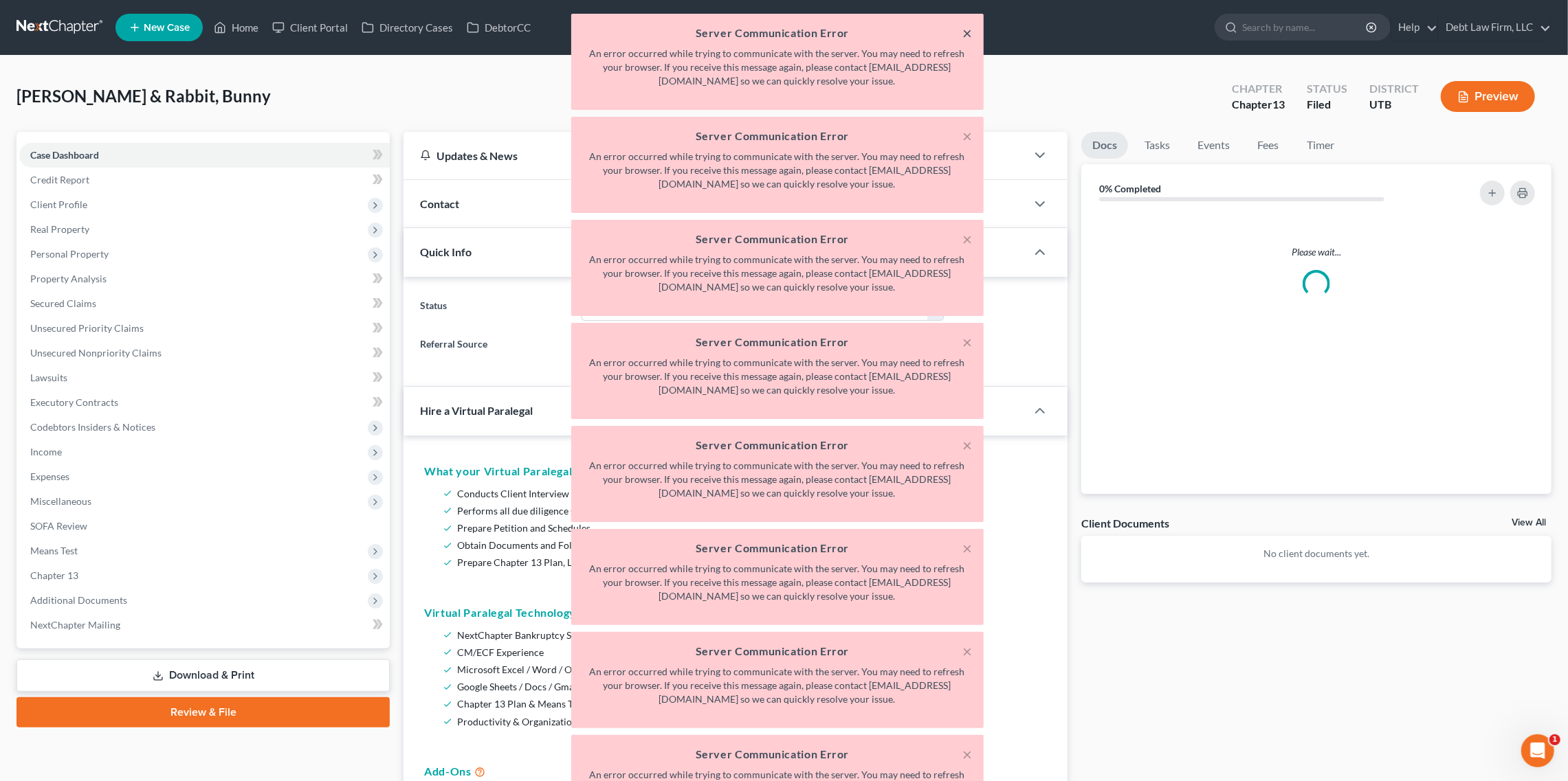
click at [966, 31] on button "×" at bounding box center [968, 32] width 9 height 16
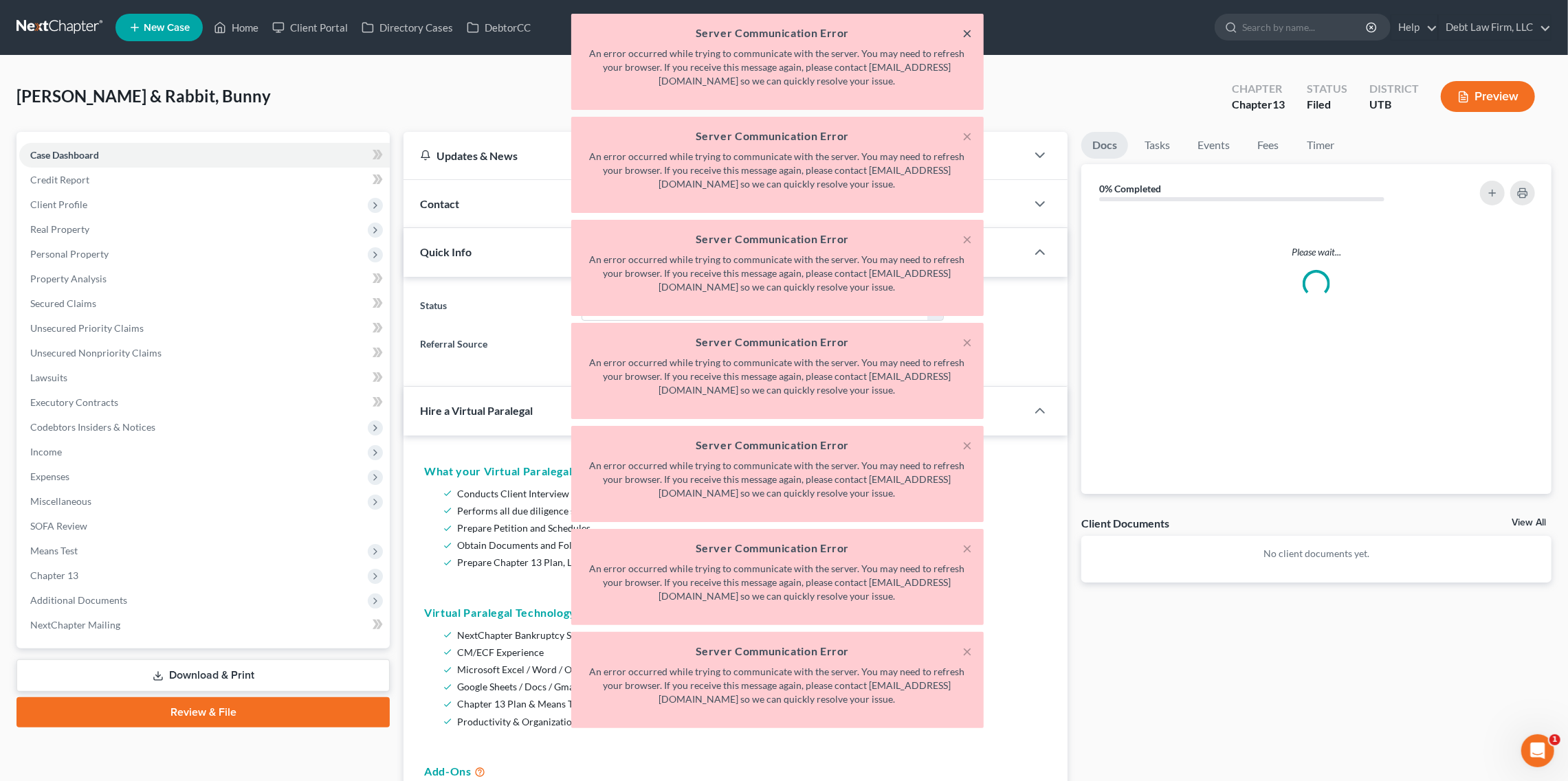
click at [966, 31] on button "×" at bounding box center [968, 32] width 9 height 16
click at [966, 128] on button "×" at bounding box center [968, 135] width 9 height 16
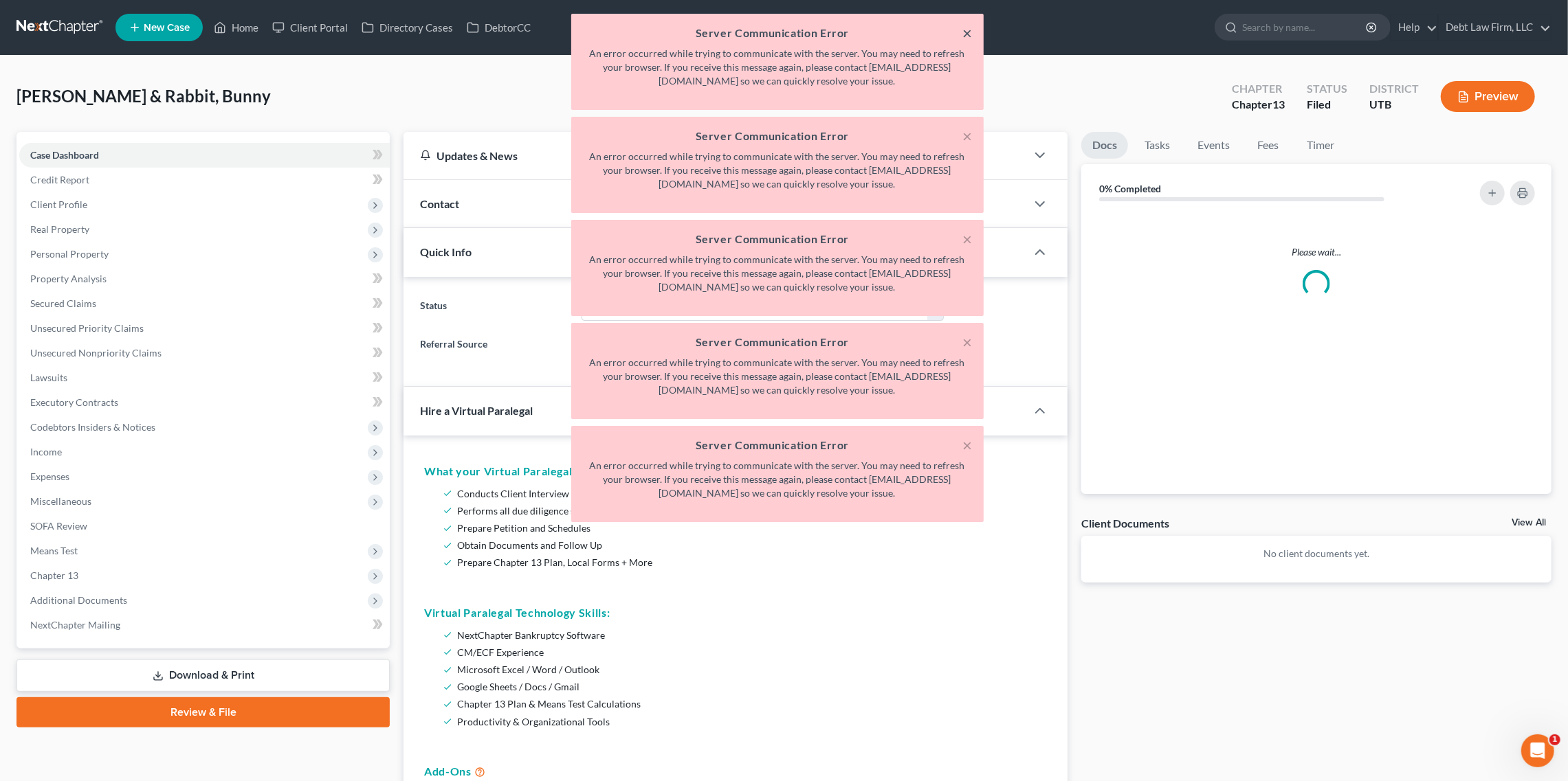
click at [966, 31] on button "×" at bounding box center [968, 32] width 9 height 16
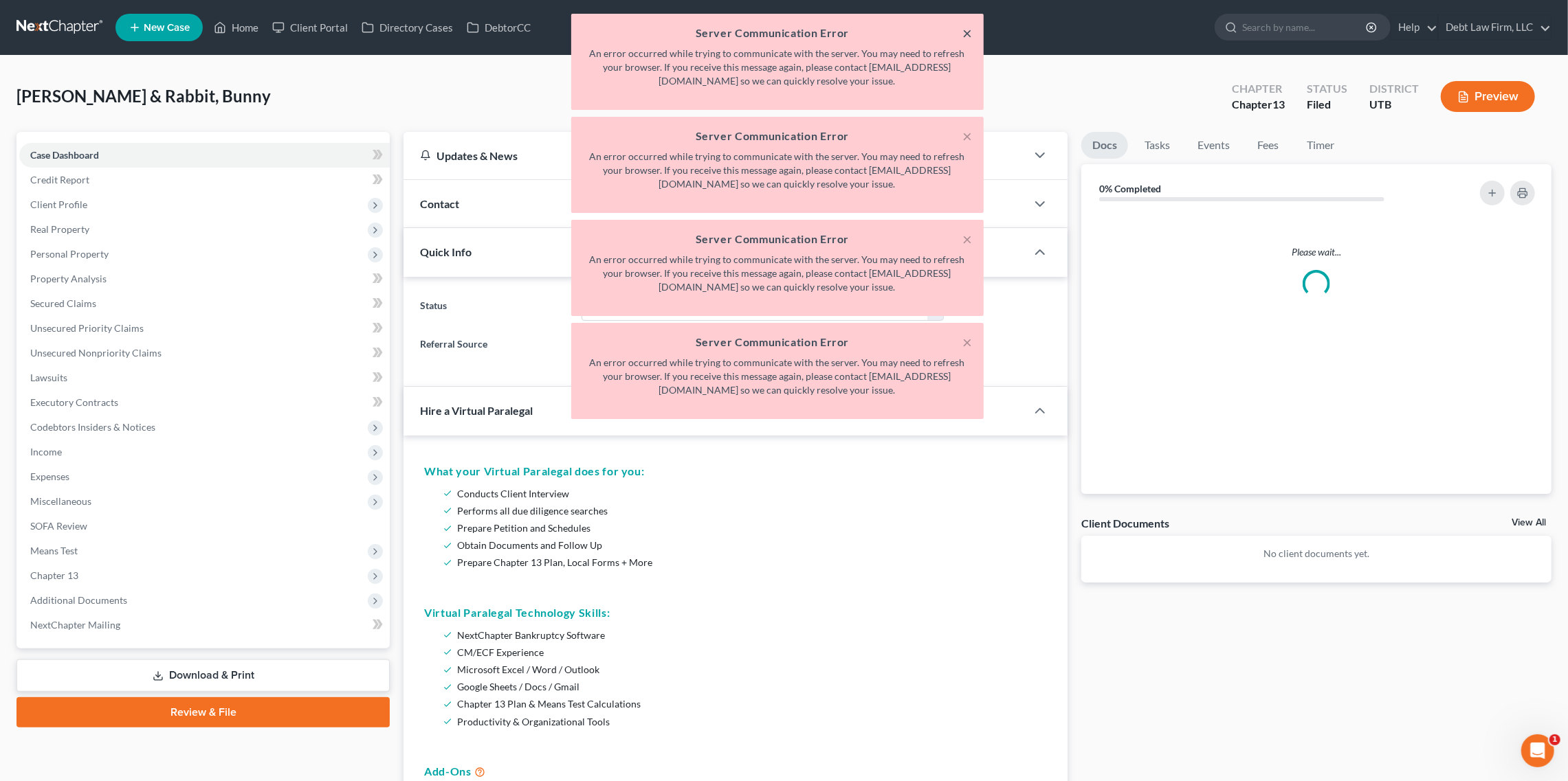
click at [966, 31] on button "×" at bounding box center [968, 32] width 9 height 16
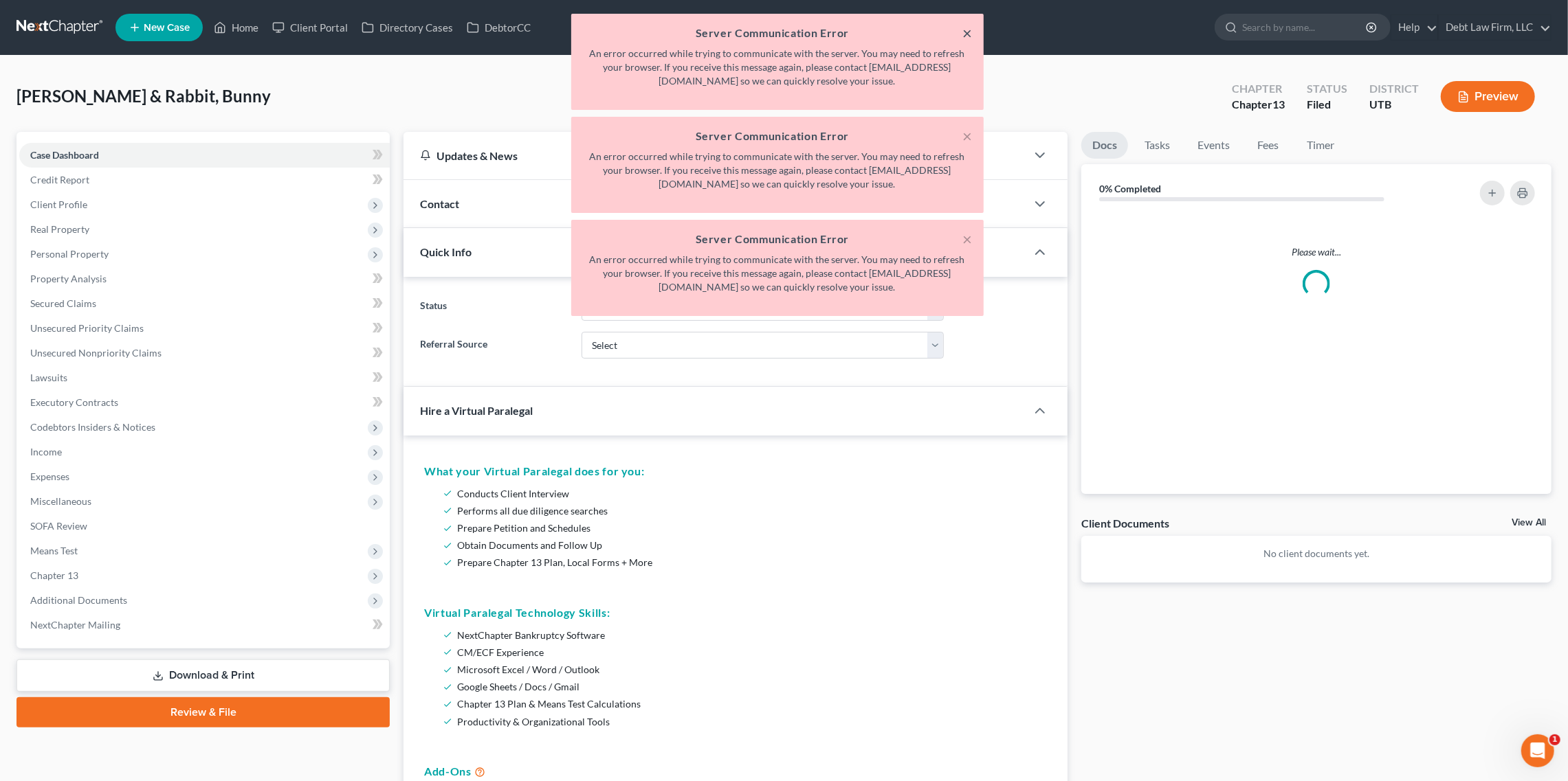
click at [966, 31] on button "×" at bounding box center [968, 32] width 9 height 16
click at [966, 128] on button "×" at bounding box center [968, 135] width 9 height 16
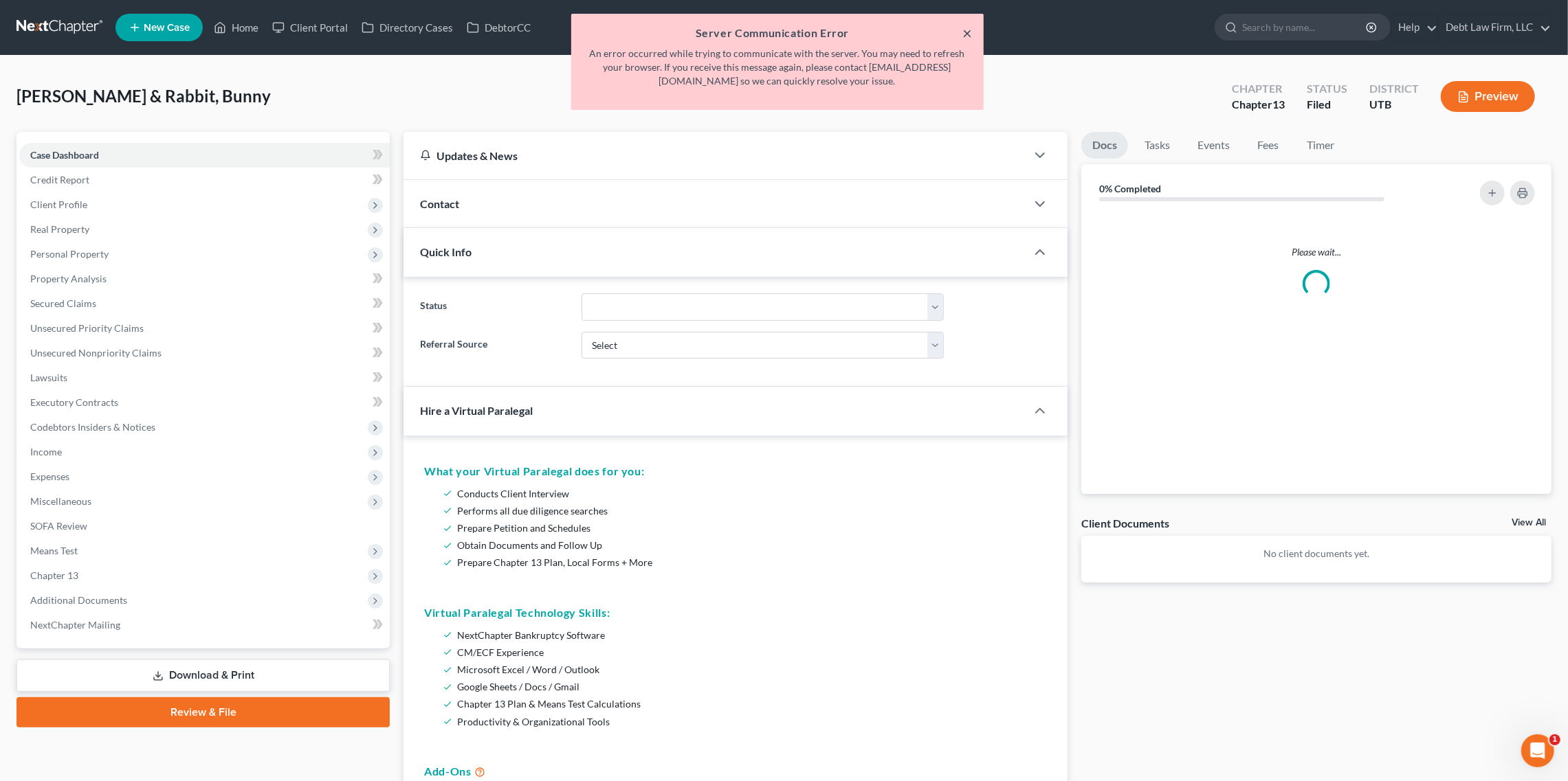
click at [966, 31] on button "×" at bounding box center [968, 32] width 9 height 16
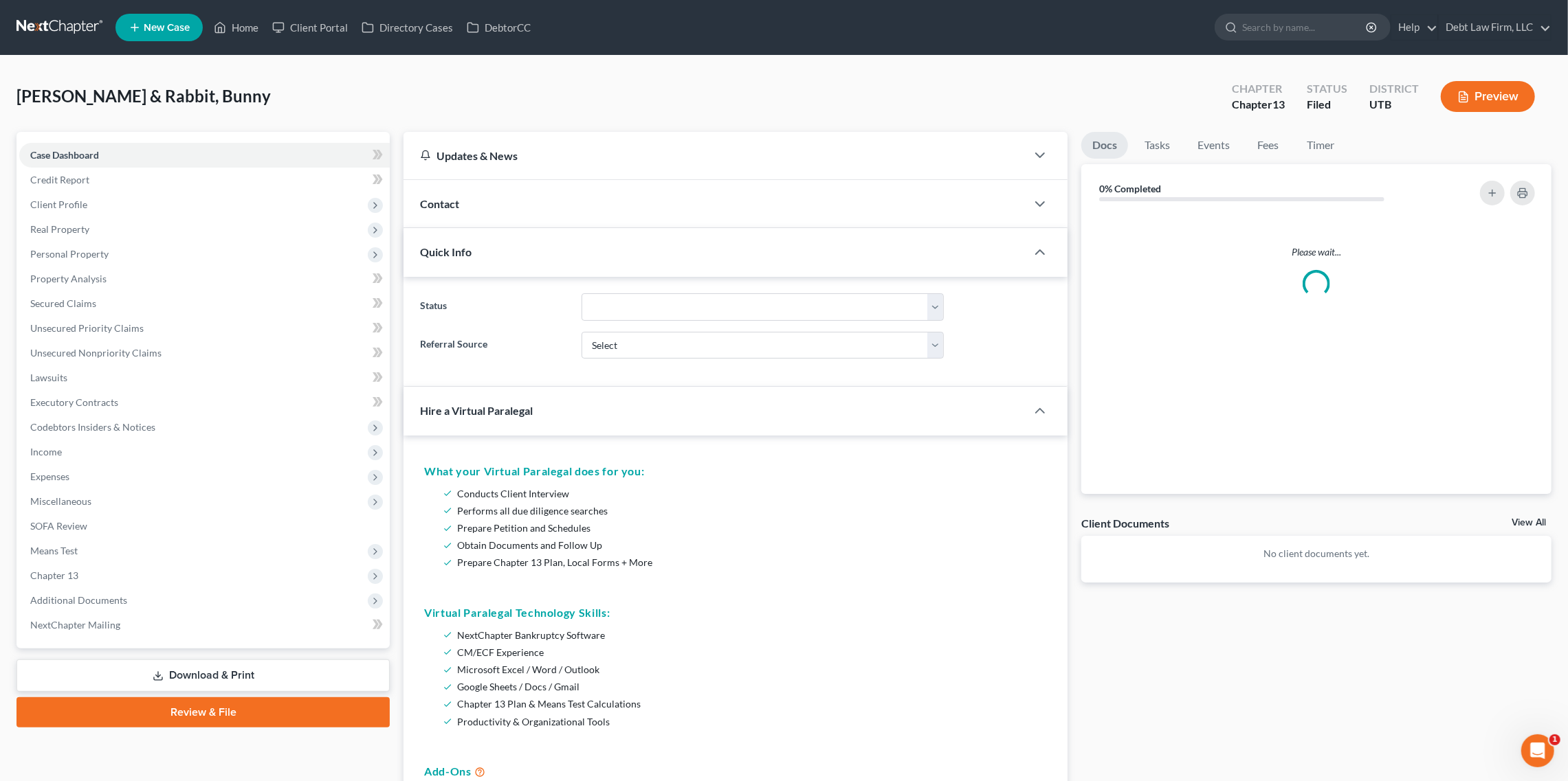
click at [966, 31] on ul "New Case Home Client Portal Directory Cases DebtorCC - No Result - See all resu…" at bounding box center [833, 27] width 1436 height 36
click at [702, 297] on select "Discharged Discharged & Reported Discharge Litigation Dismissal Notice Dismisse…" at bounding box center [763, 307] width 362 height 28
select select "10"
click at [582, 293] on select "Discharged Discharged & Reported Discharge Litigation Dismissal Notice Dismisse…" at bounding box center [763, 307] width 362 height 28
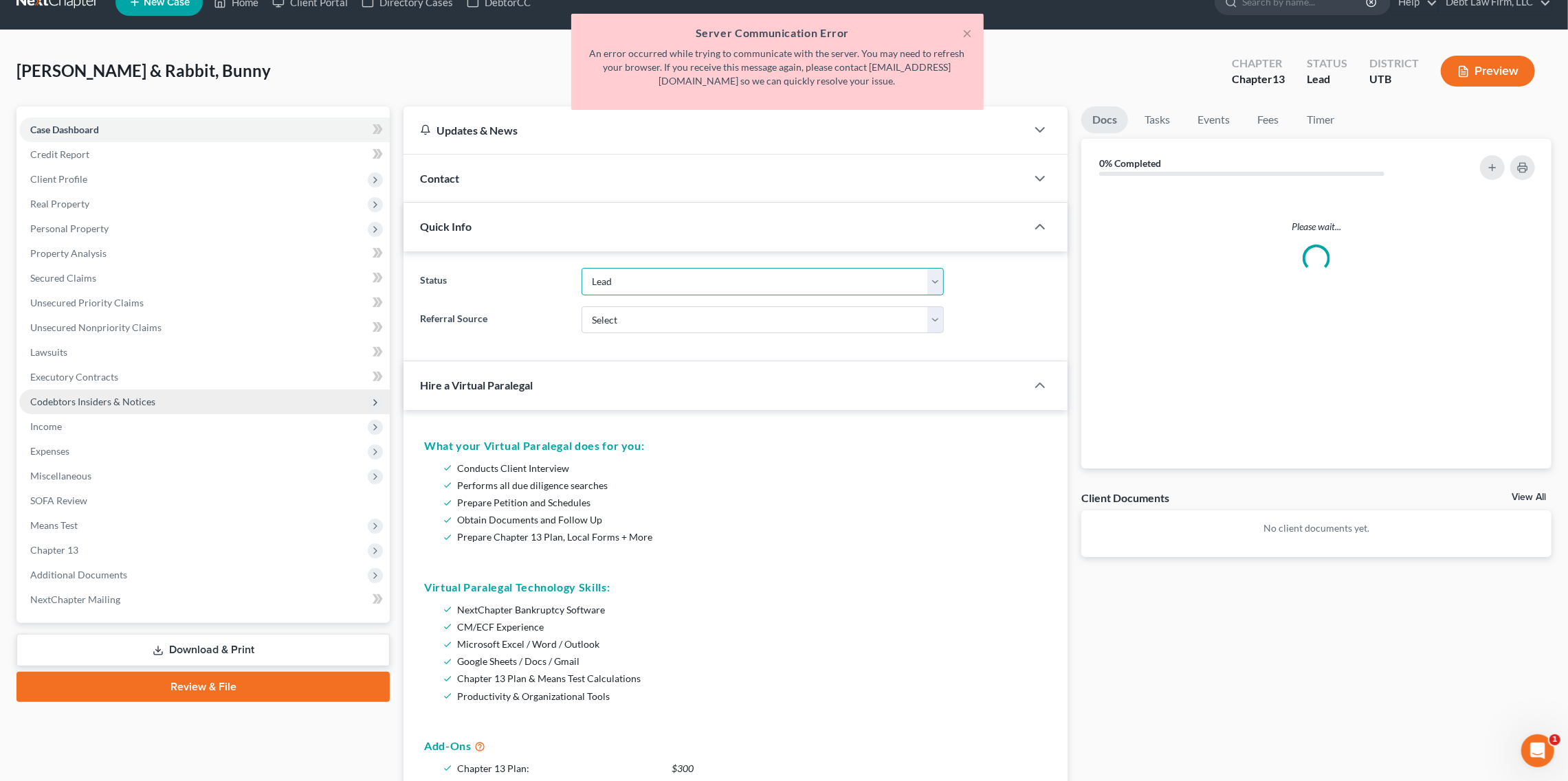
scroll to position [36, 0]
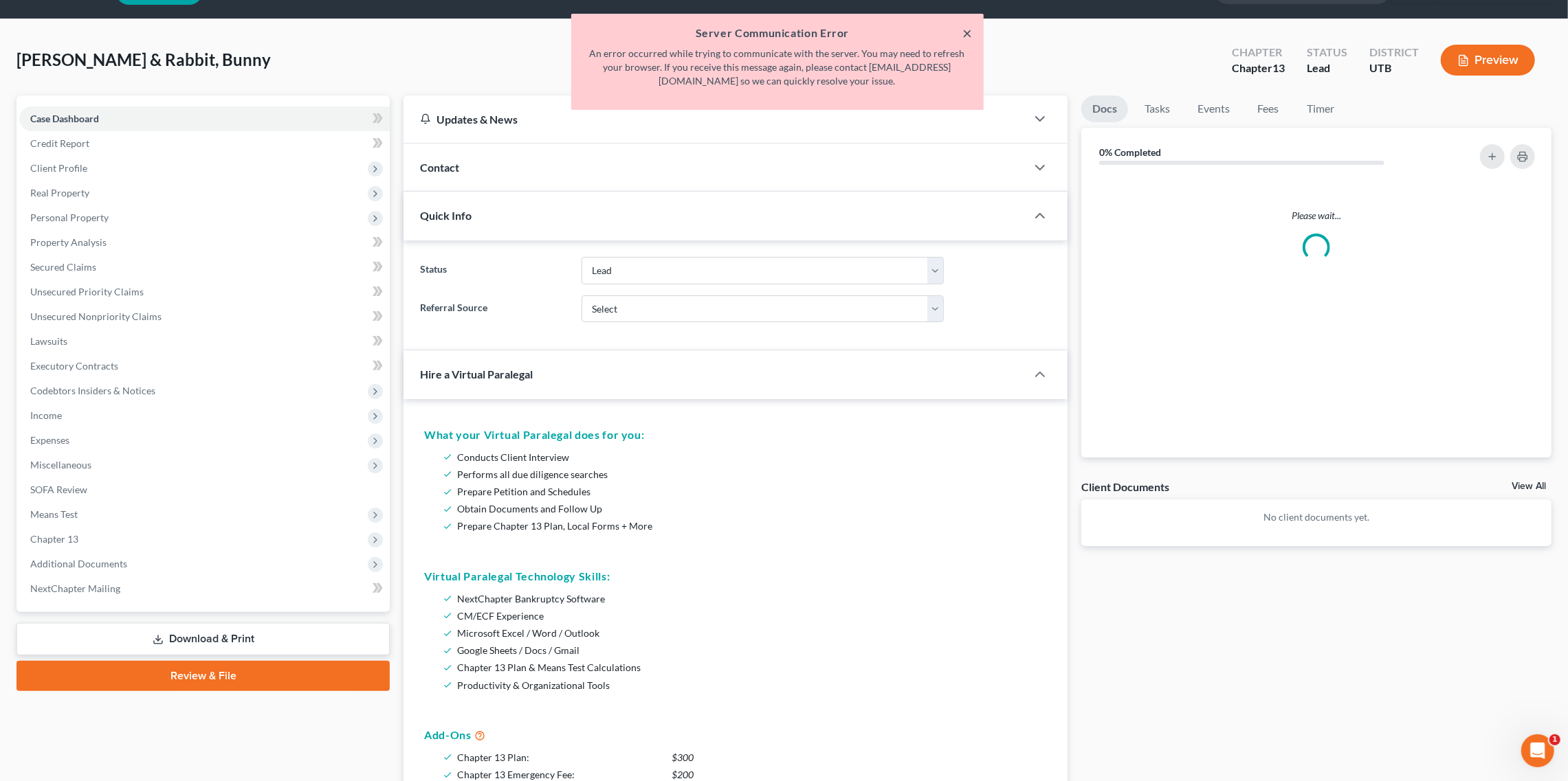
click at [967, 29] on button "×" at bounding box center [968, 32] width 9 height 16
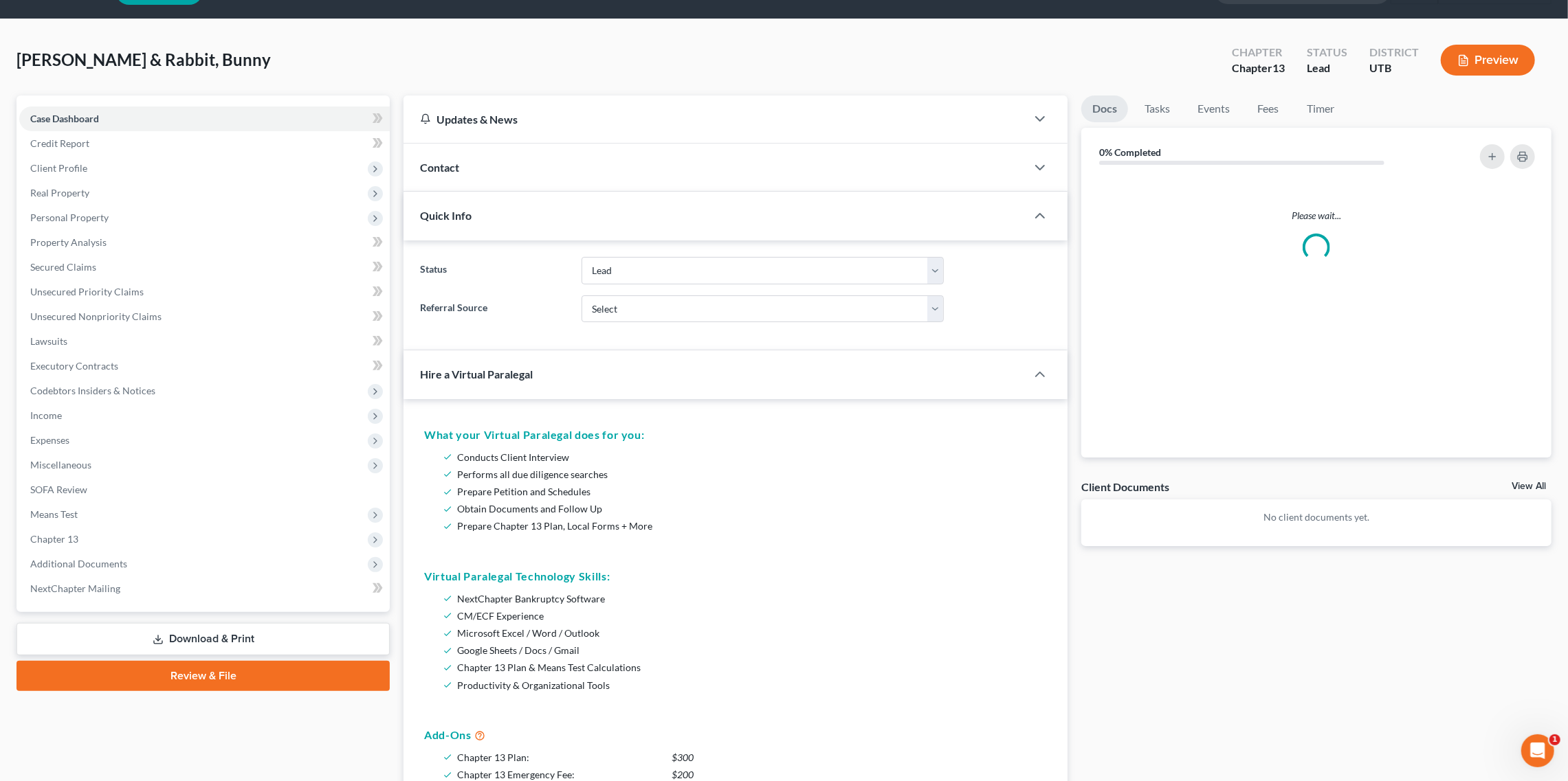
click at [176, 667] on link "Review & File" at bounding box center [203, 676] width 374 height 30
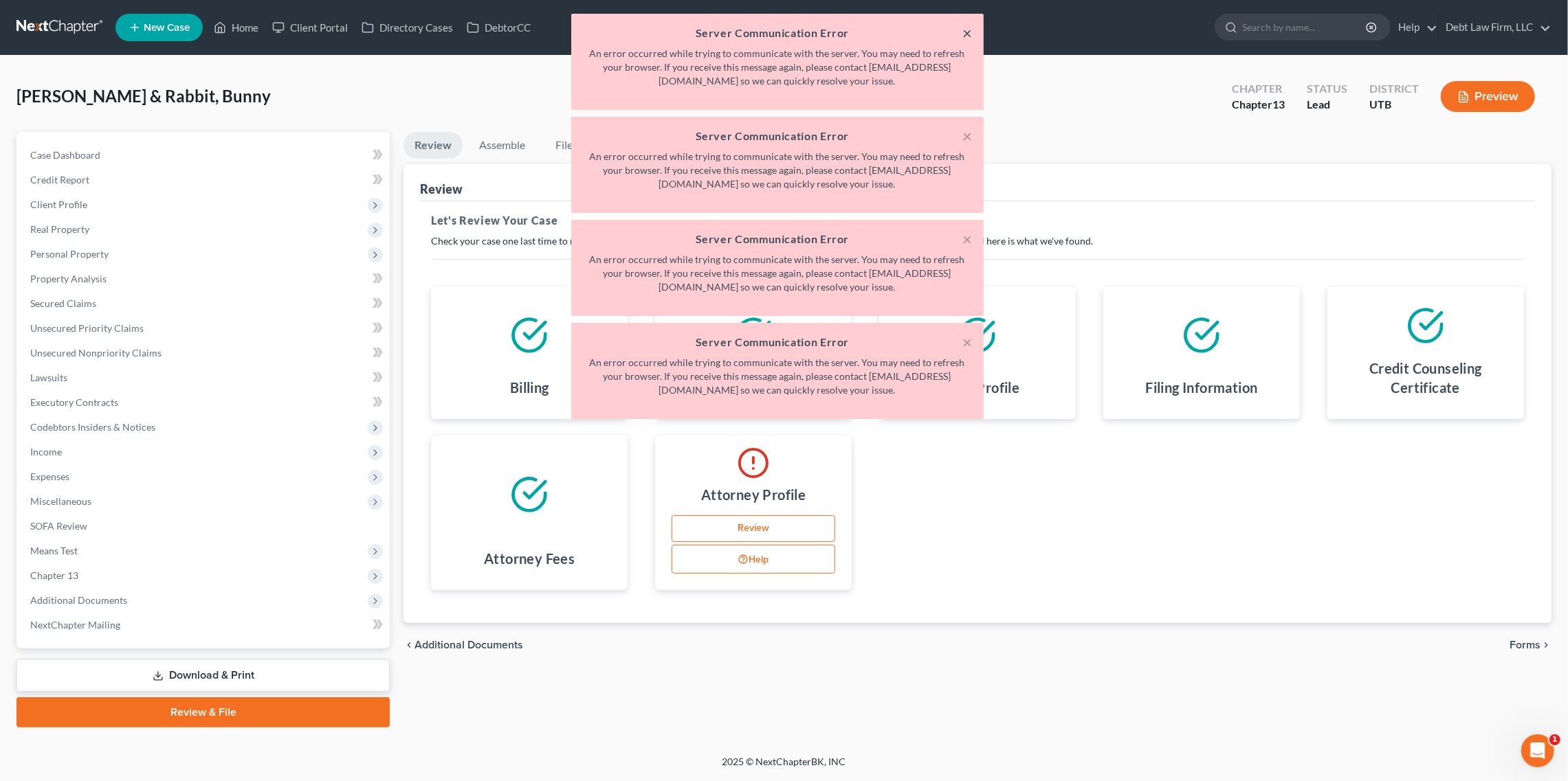
click at [970, 38] on button "×" at bounding box center [968, 32] width 9 height 16
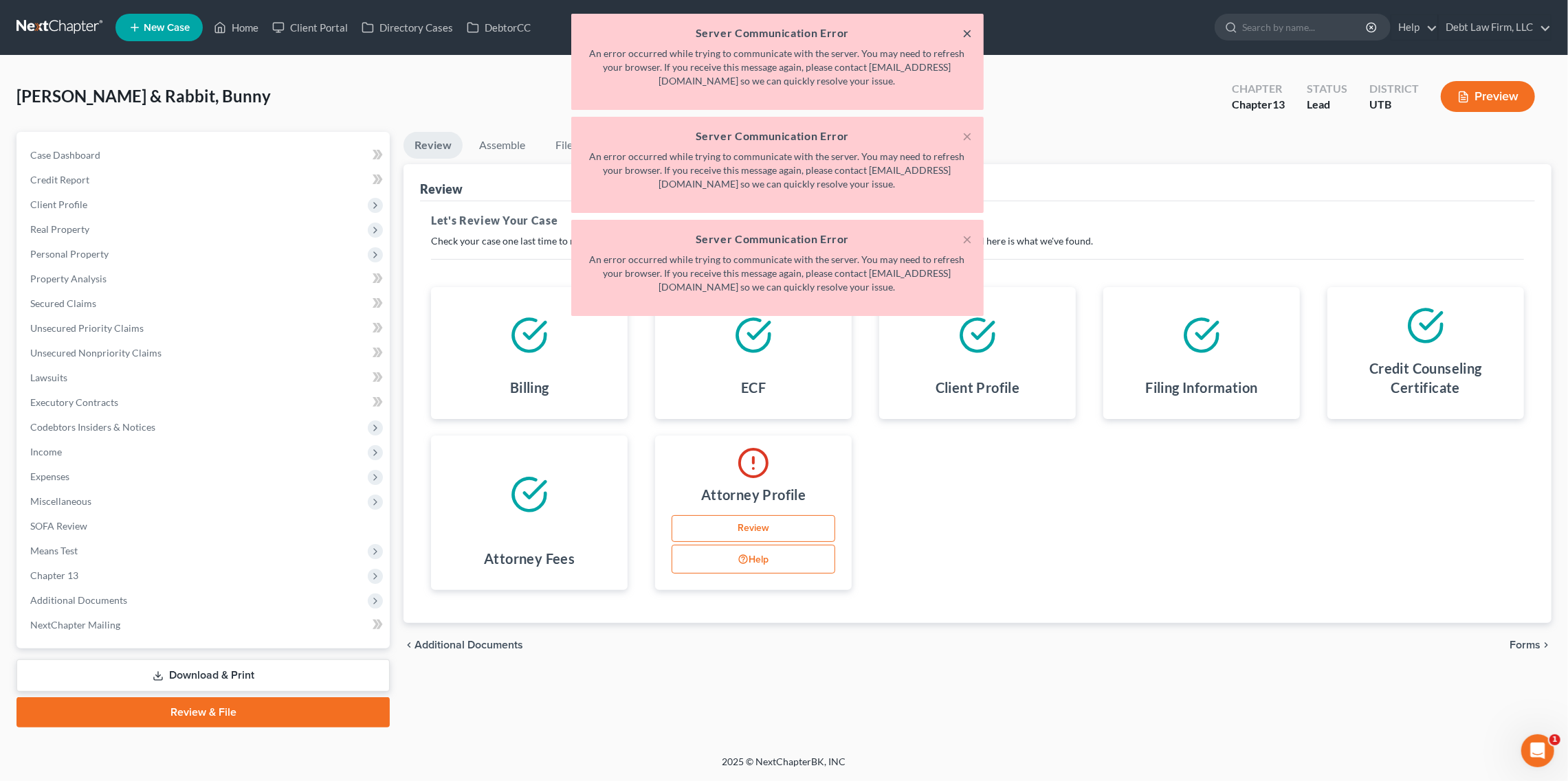
click at [970, 38] on button "×" at bounding box center [968, 32] width 9 height 16
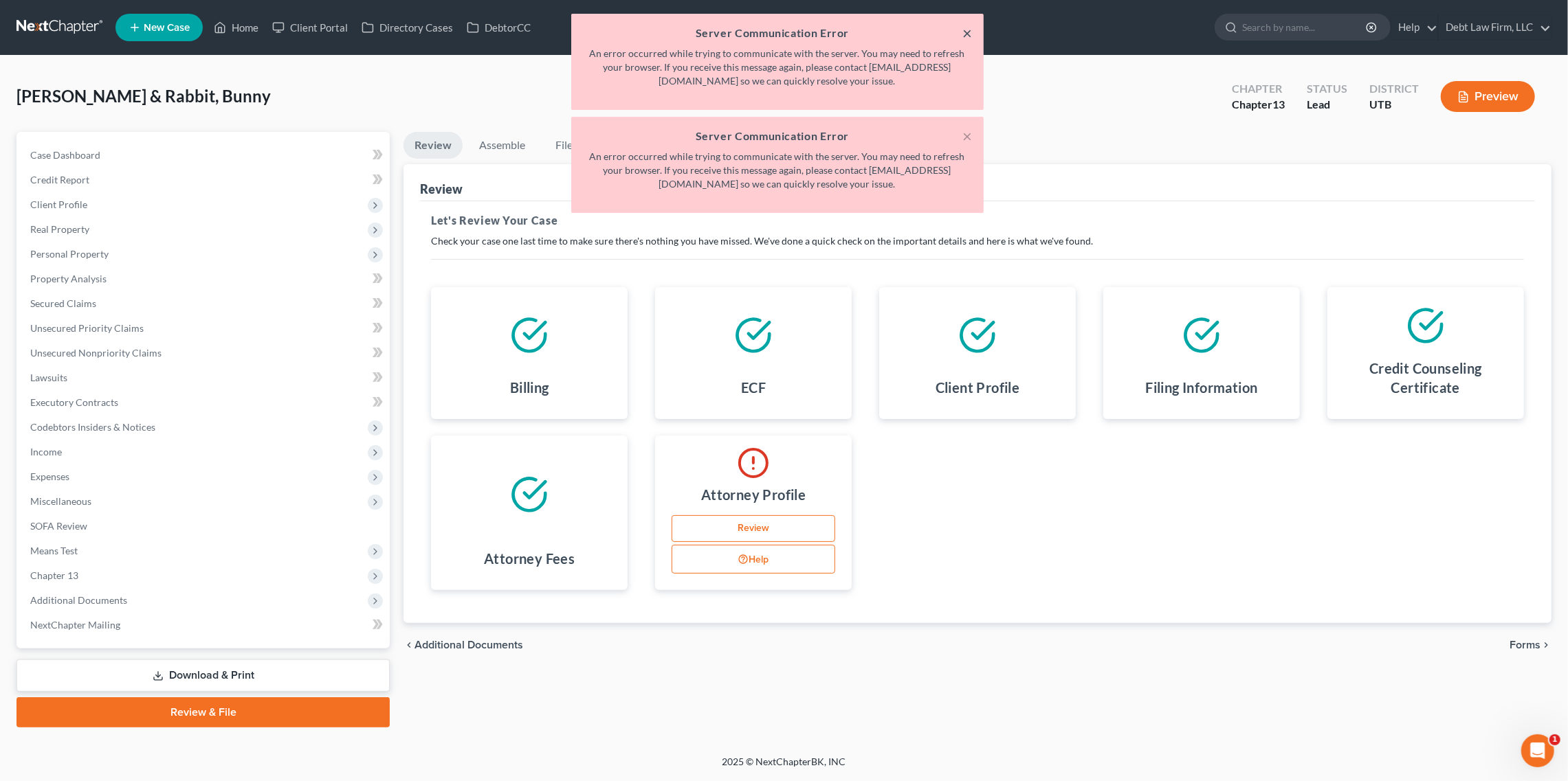
click at [970, 38] on button "×" at bounding box center [968, 32] width 9 height 16
click at [970, 128] on button "×" at bounding box center [968, 135] width 9 height 16
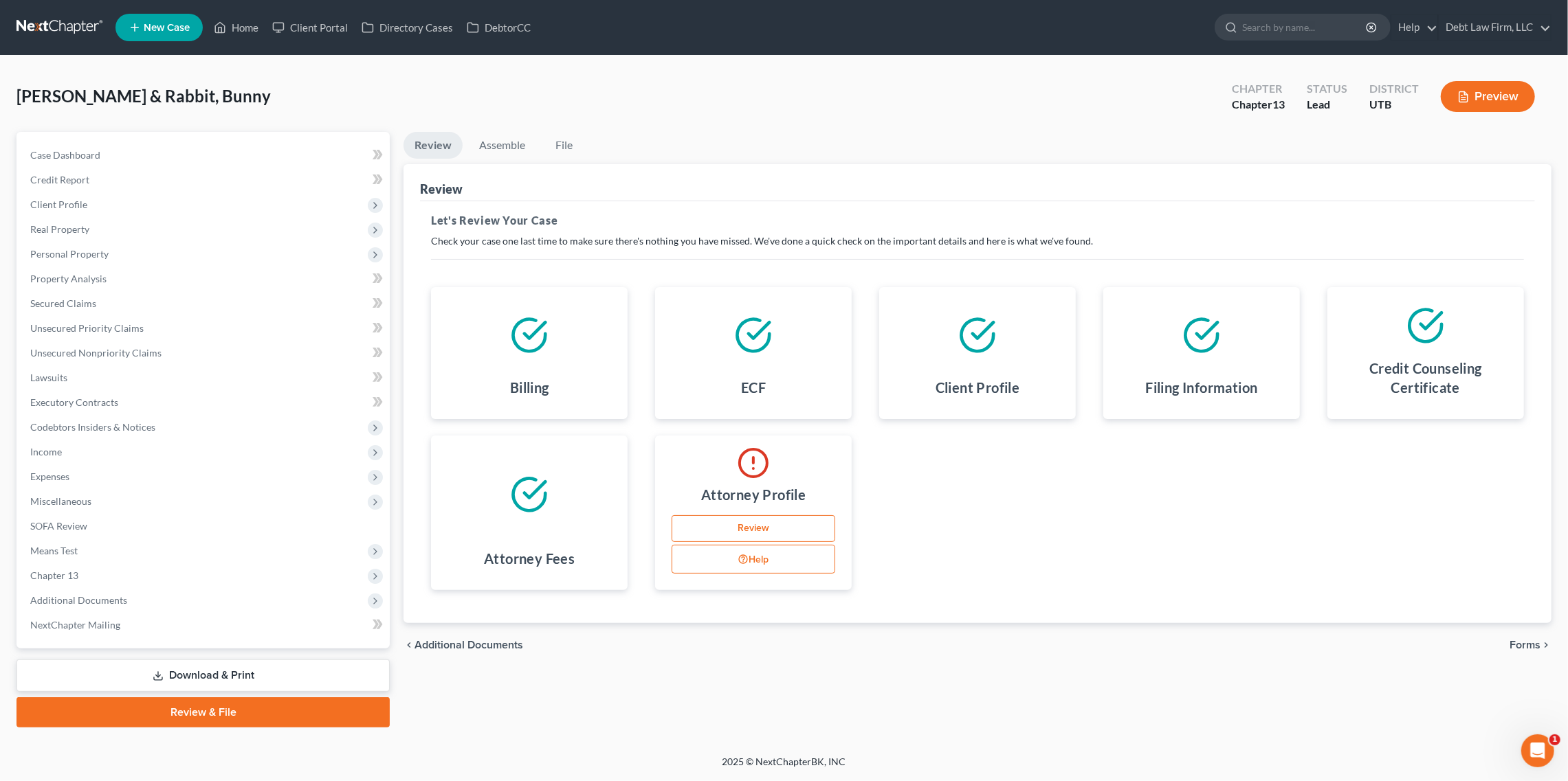
click at [970, 38] on ul "New Case Home Client Portal Directory Cases DebtorCC - No Result - See all resu…" at bounding box center [833, 27] width 1436 height 36
click at [514, 139] on link "Assemble" at bounding box center [502, 145] width 68 height 27
